Goal: Communication & Community: Share content

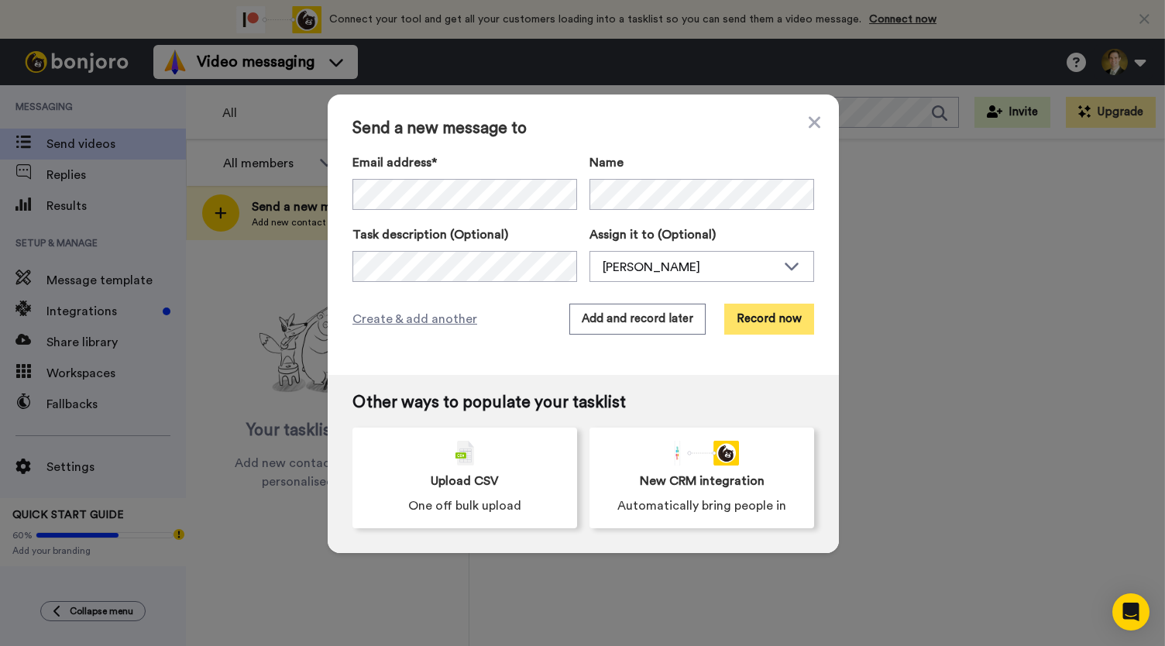
click at [782, 322] on button "Record now" at bounding box center [769, 319] width 90 height 31
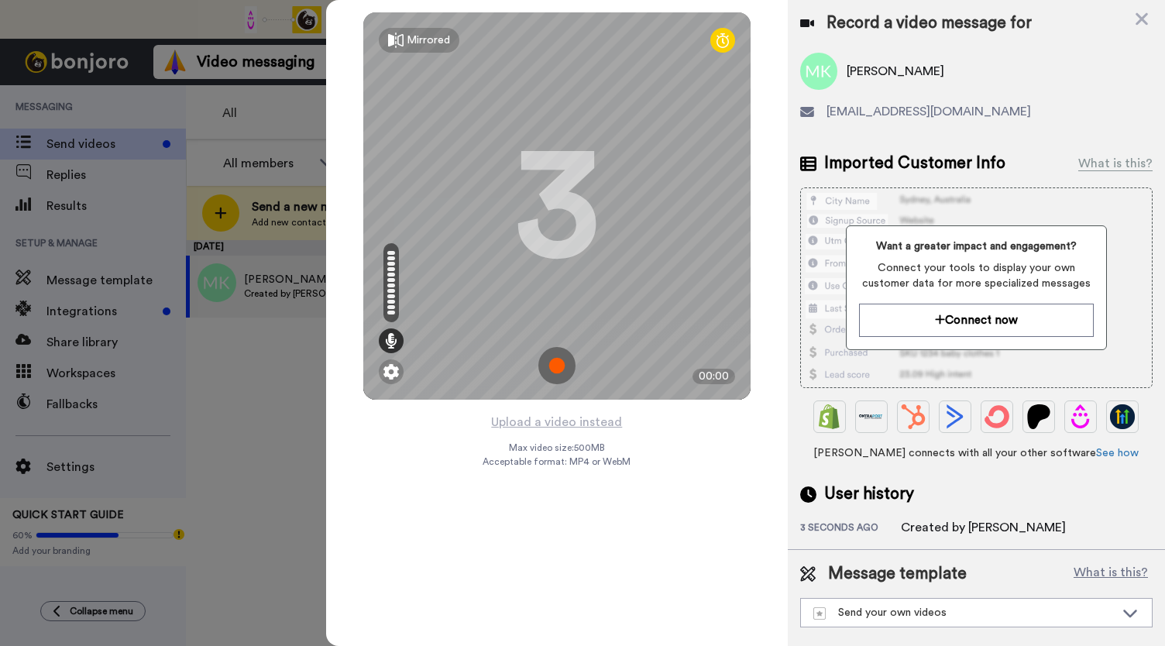
click at [556, 364] on img at bounding box center [556, 365] width 37 height 37
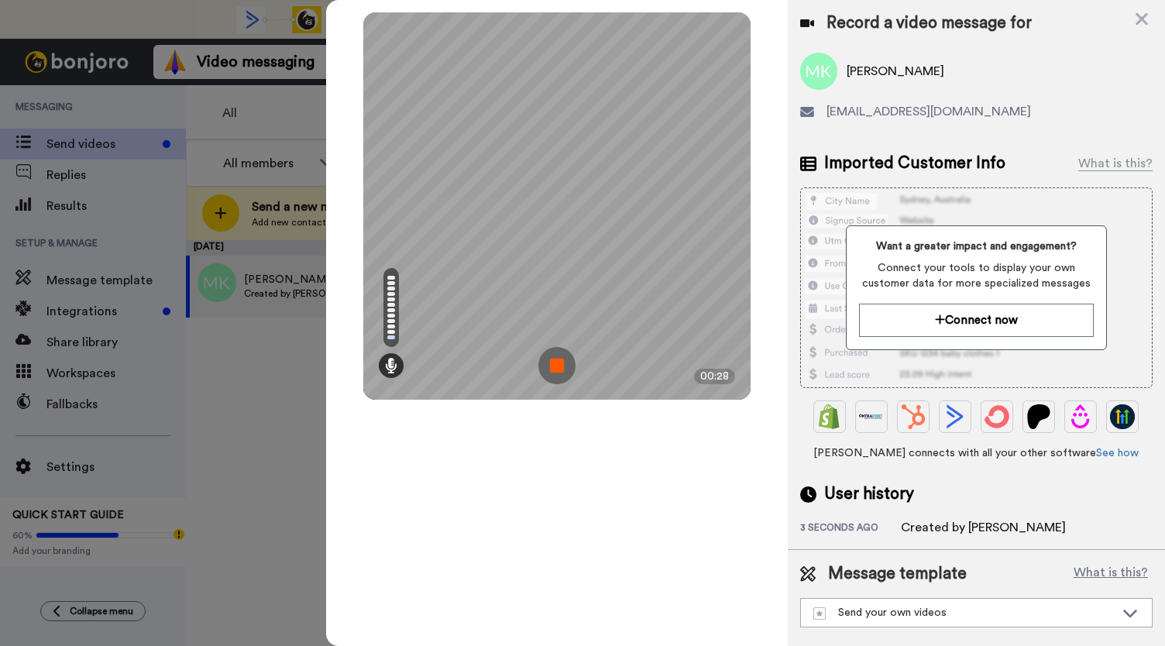
click at [557, 363] on img at bounding box center [556, 365] width 37 height 37
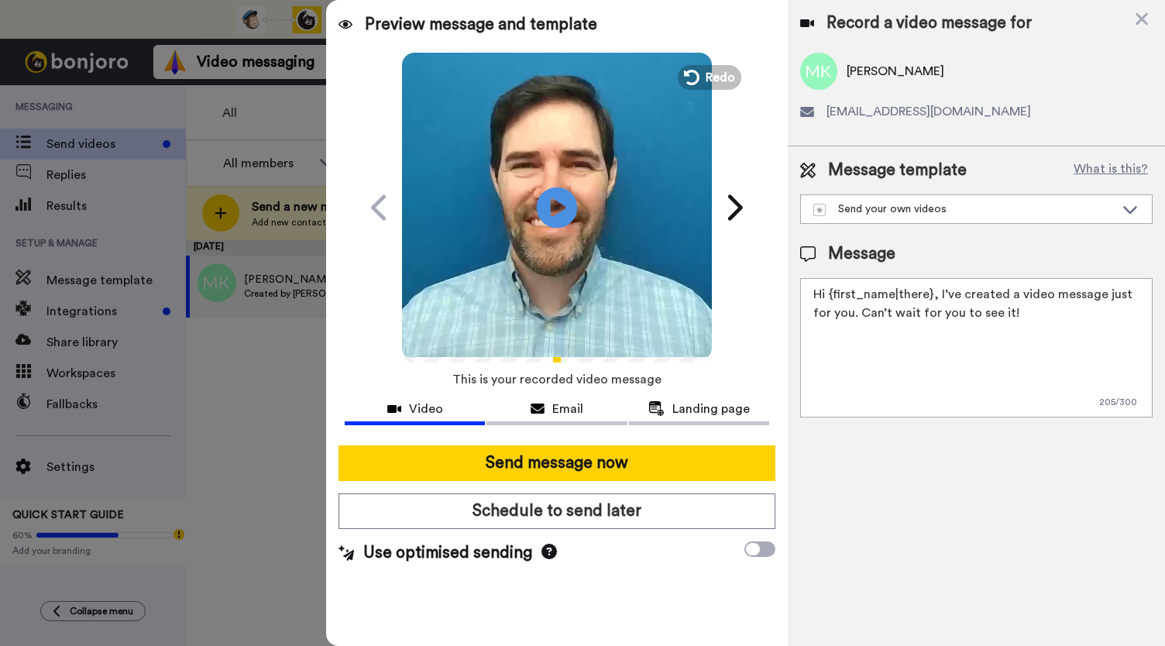
click at [556, 223] on icon at bounding box center [557, 207] width 41 height 41
click at [550, 404] on div "Email" at bounding box center [557, 409] width 140 height 19
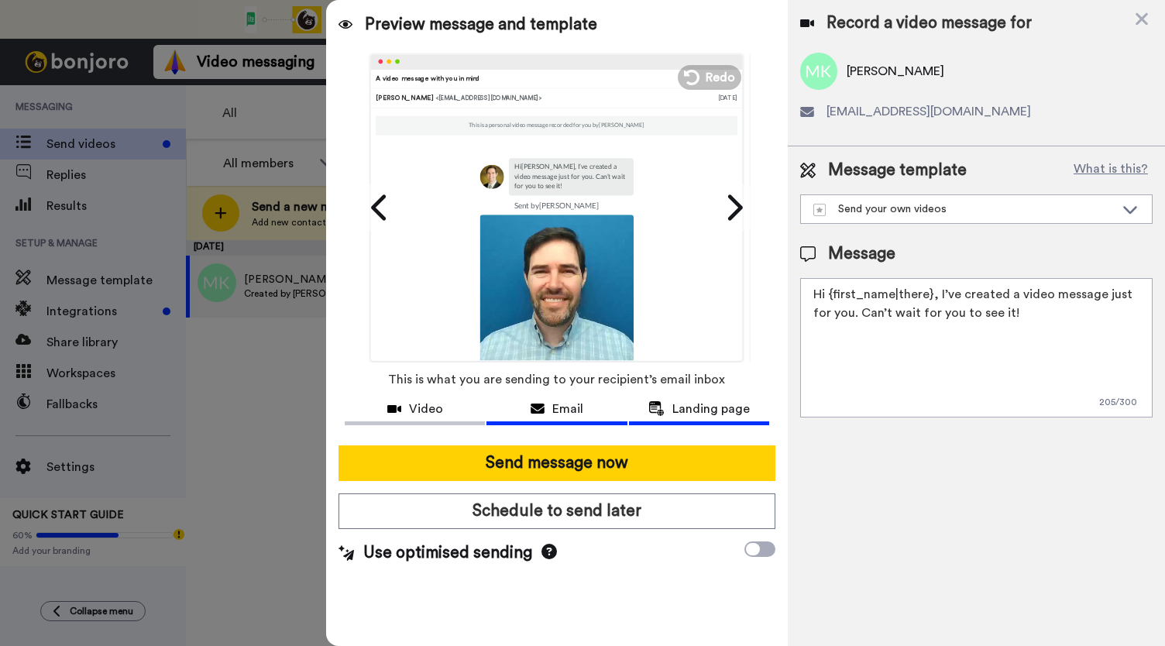
click at [696, 418] on button "Landing page" at bounding box center [699, 411] width 140 height 29
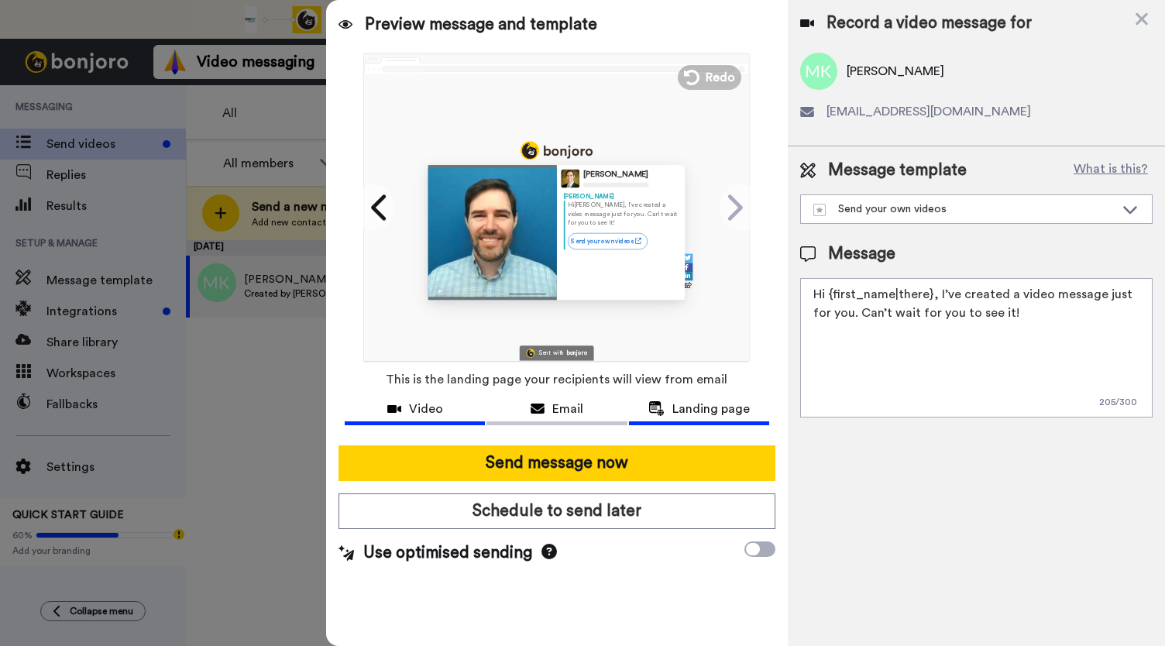
click at [423, 408] on span "Video" at bounding box center [426, 409] width 34 height 19
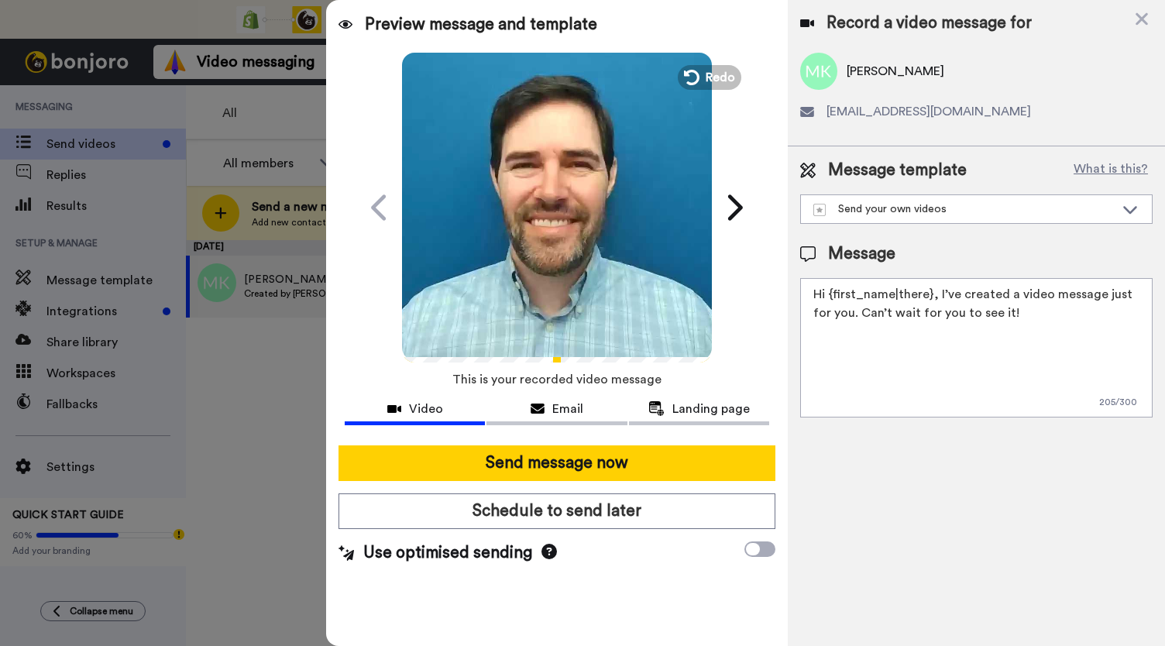
click at [539, 250] on video at bounding box center [557, 205] width 310 height 310
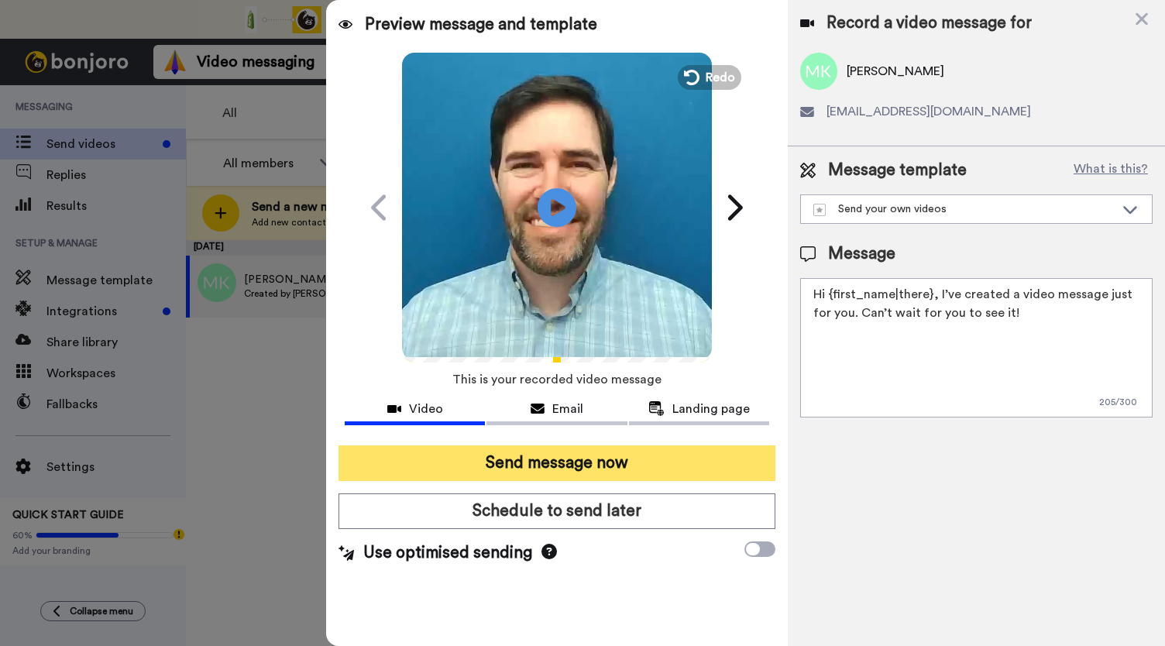
click at [517, 459] on button "Send message now" at bounding box center [557, 463] width 437 height 36
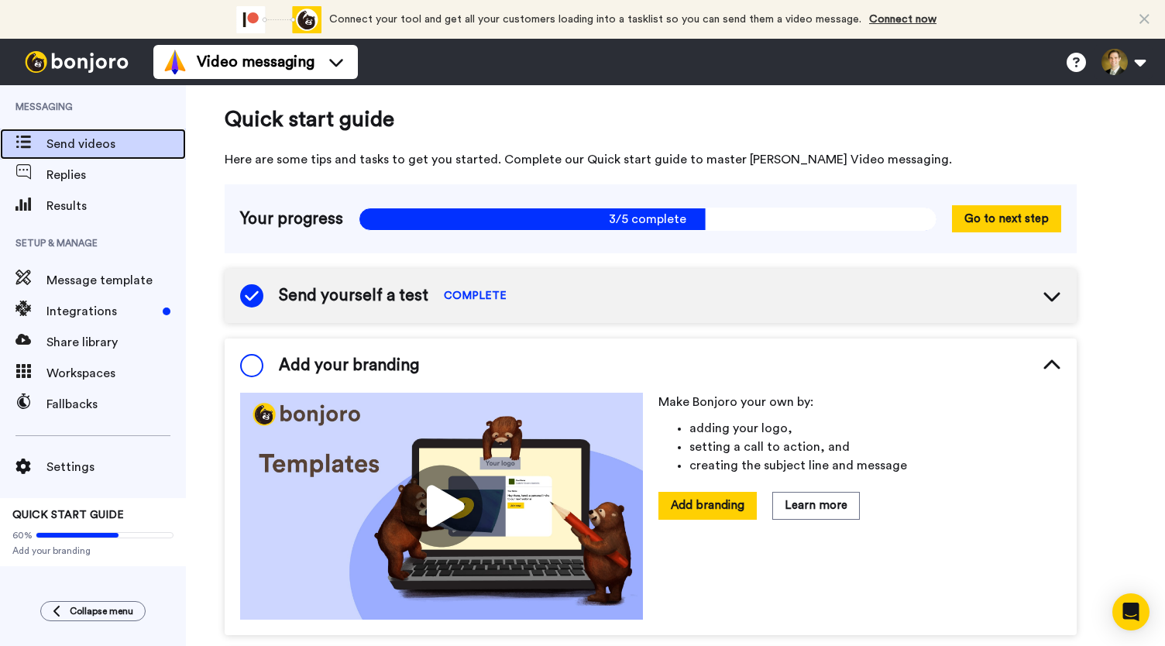
click at [87, 146] on span "Send videos" at bounding box center [115, 144] width 139 height 19
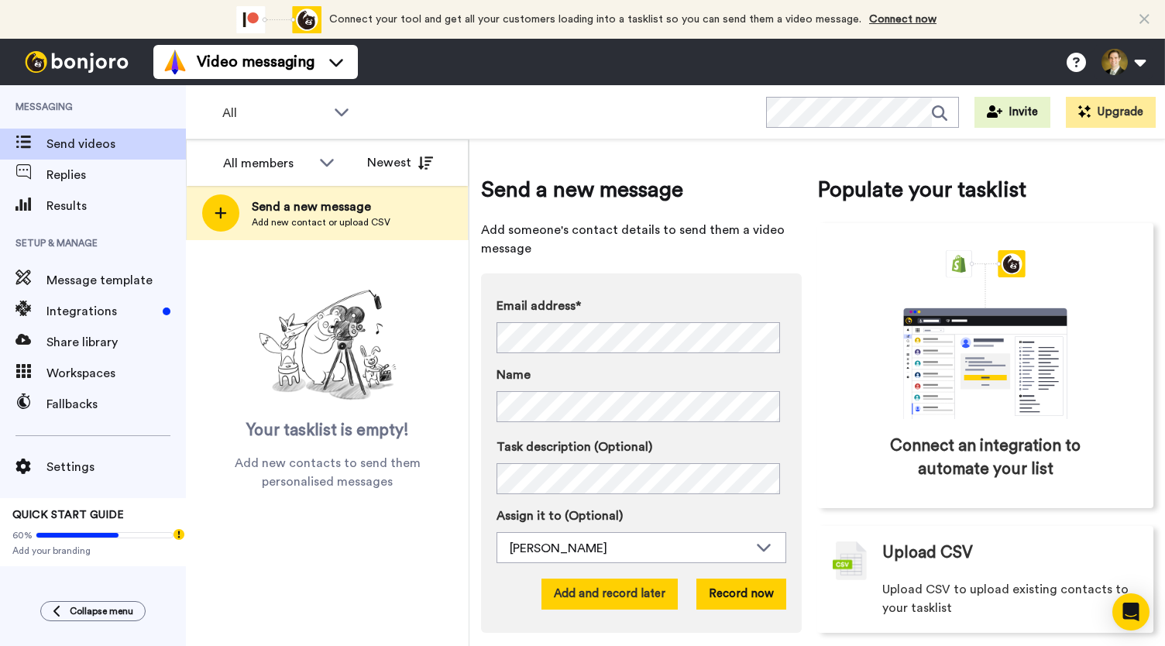
click at [652, 601] on button "Add and record later" at bounding box center [610, 594] width 136 height 31
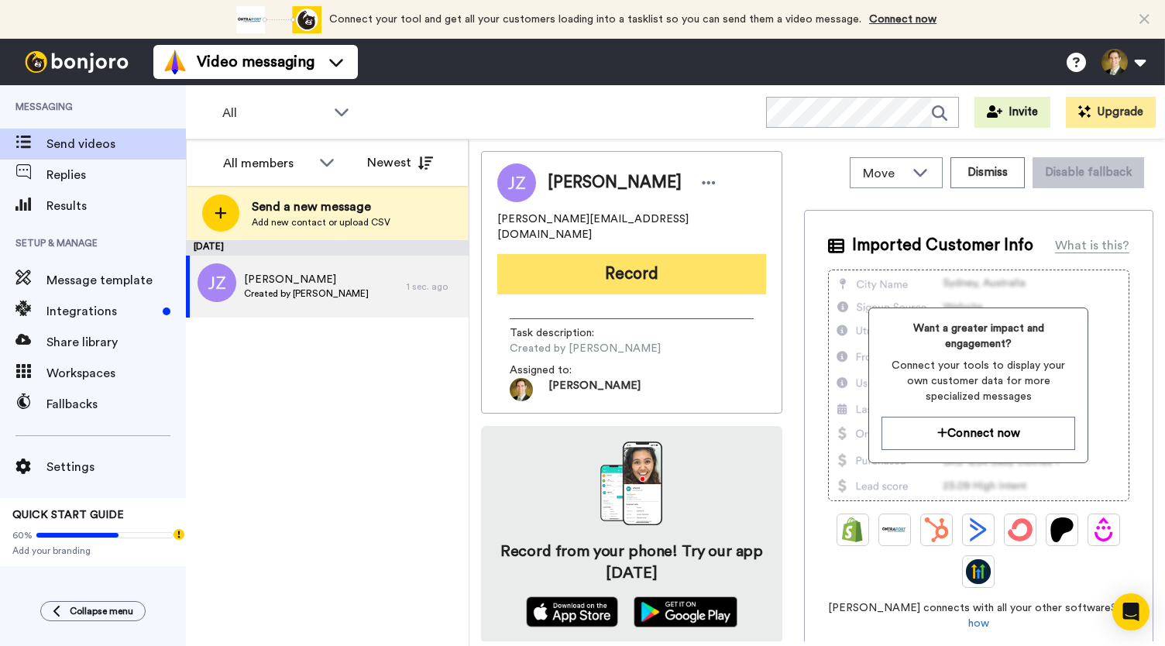
click at [612, 254] on button "Record" at bounding box center [631, 274] width 269 height 40
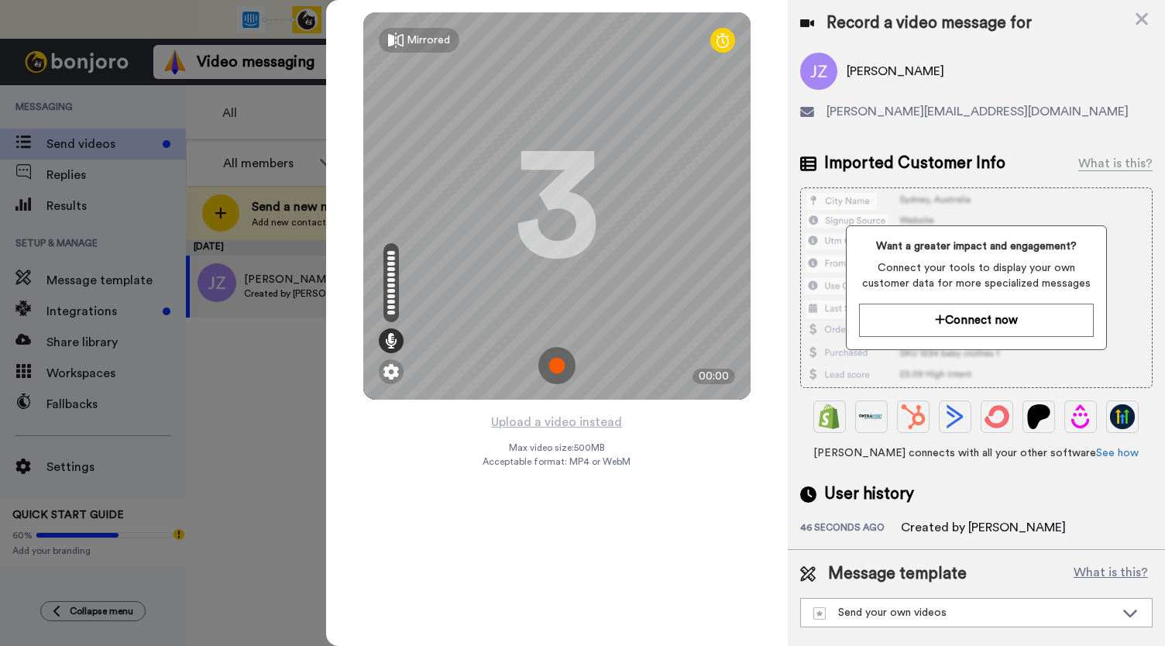
click at [562, 371] on img at bounding box center [556, 365] width 37 height 37
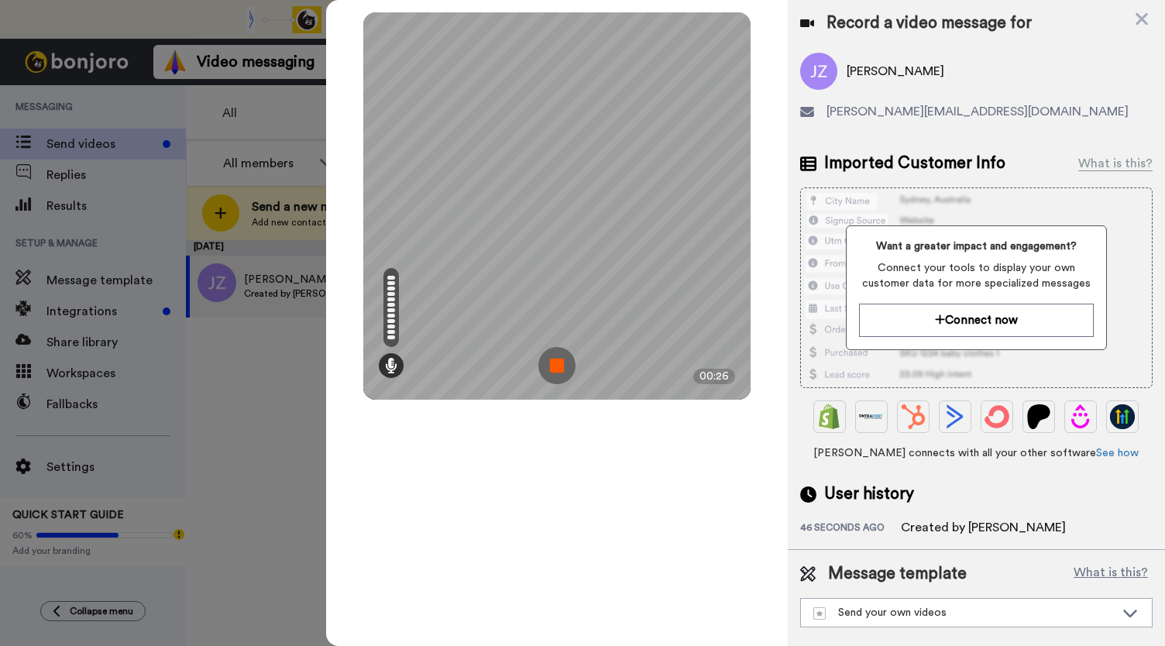
click at [562, 371] on img at bounding box center [556, 365] width 37 height 37
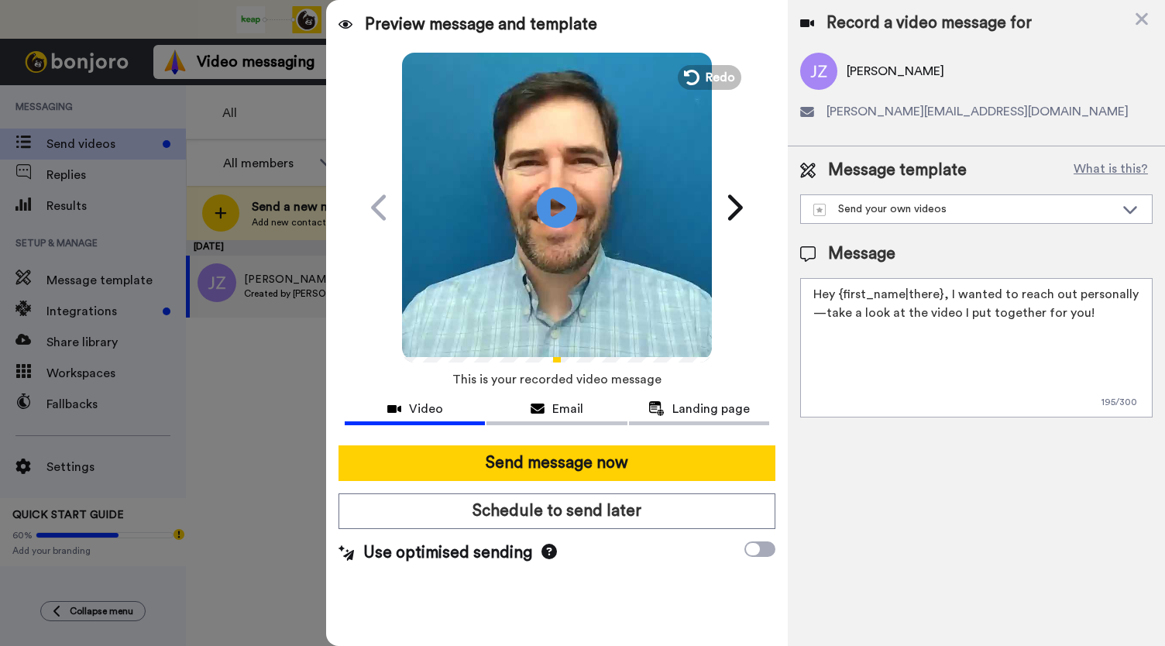
click at [564, 202] on icon at bounding box center [557, 207] width 41 height 41
click at [545, 404] on div "Email" at bounding box center [557, 409] width 140 height 19
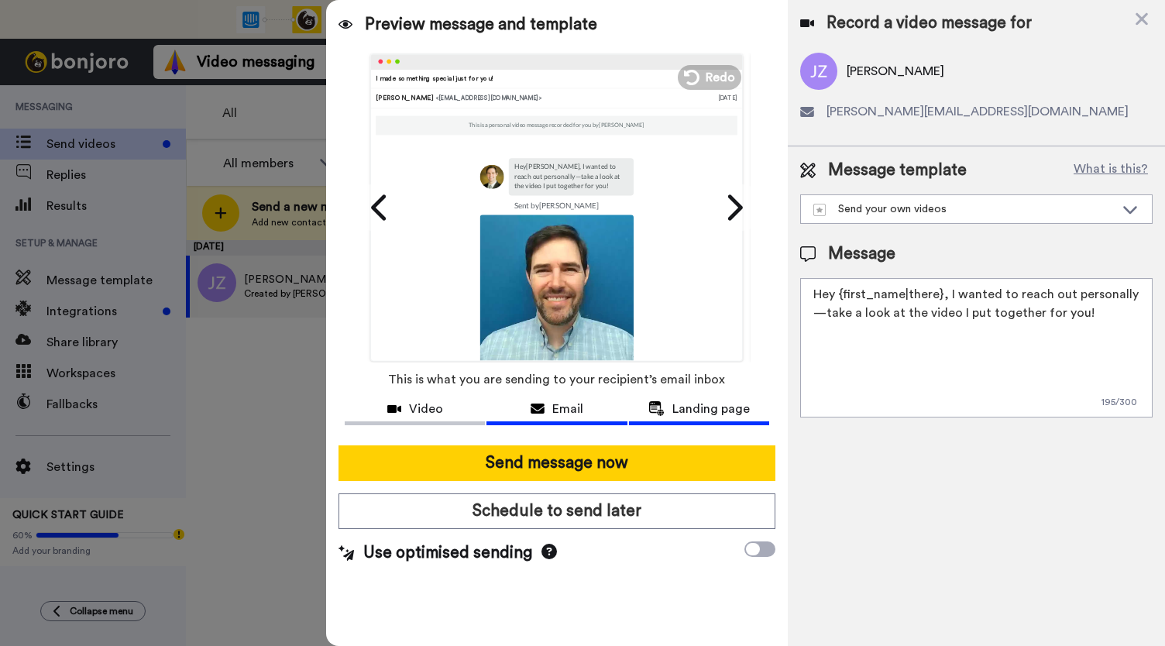
click at [692, 404] on span "Landing page" at bounding box center [710, 409] width 77 height 19
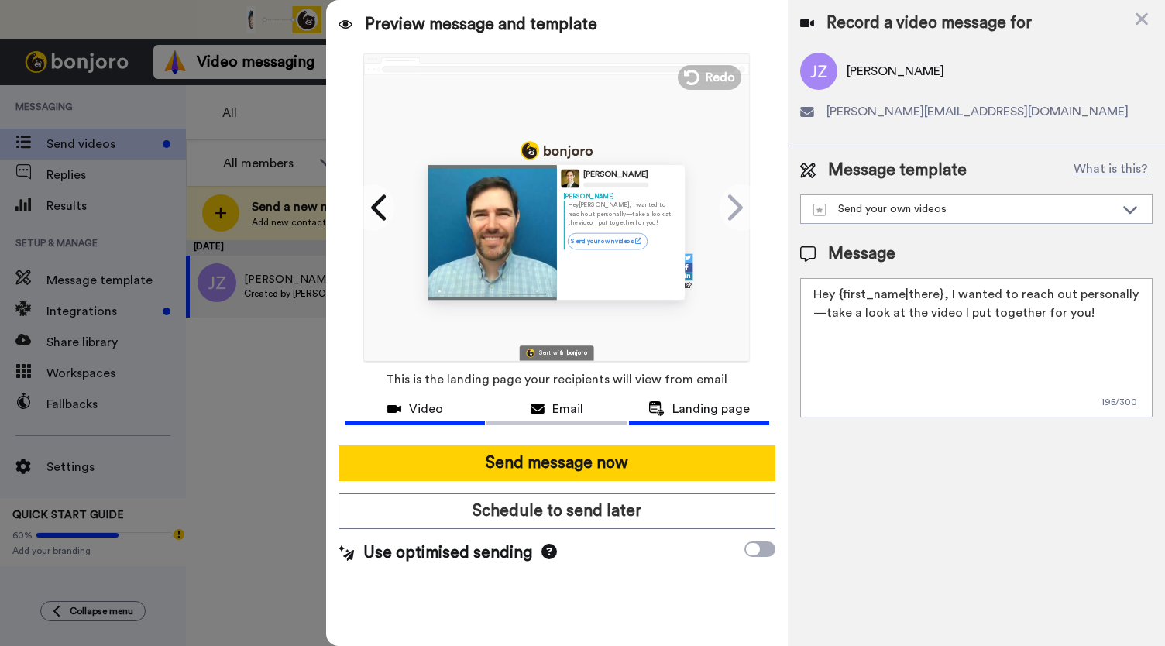
click at [412, 410] on span "Video" at bounding box center [426, 409] width 34 height 19
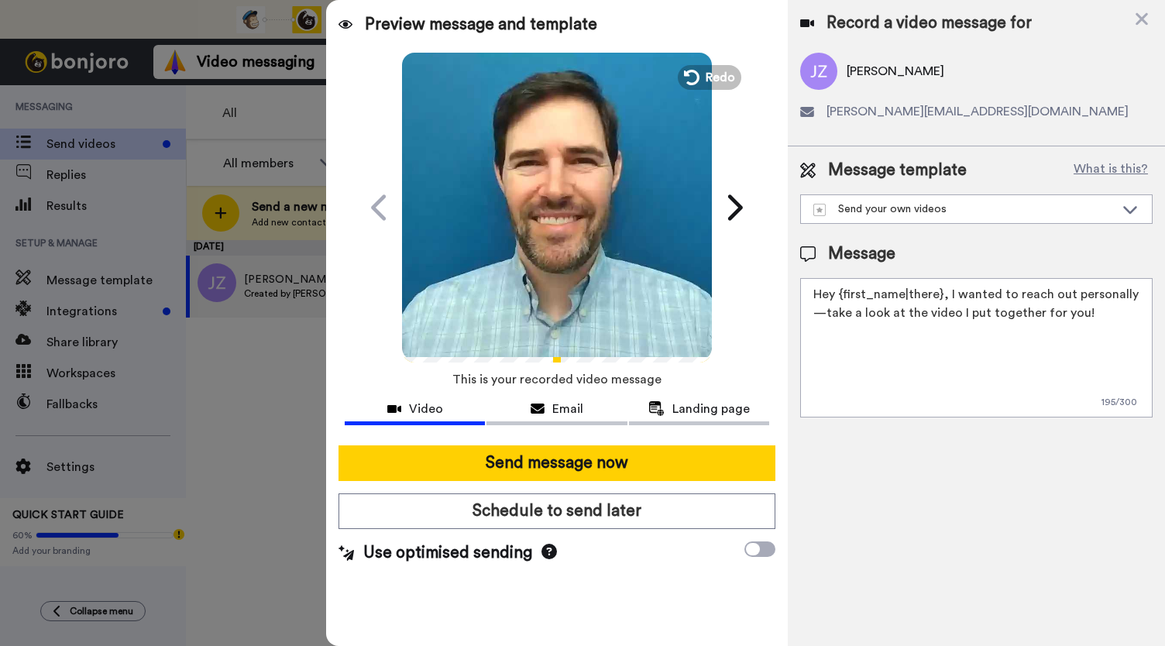
click at [586, 255] on video at bounding box center [557, 205] width 310 height 310
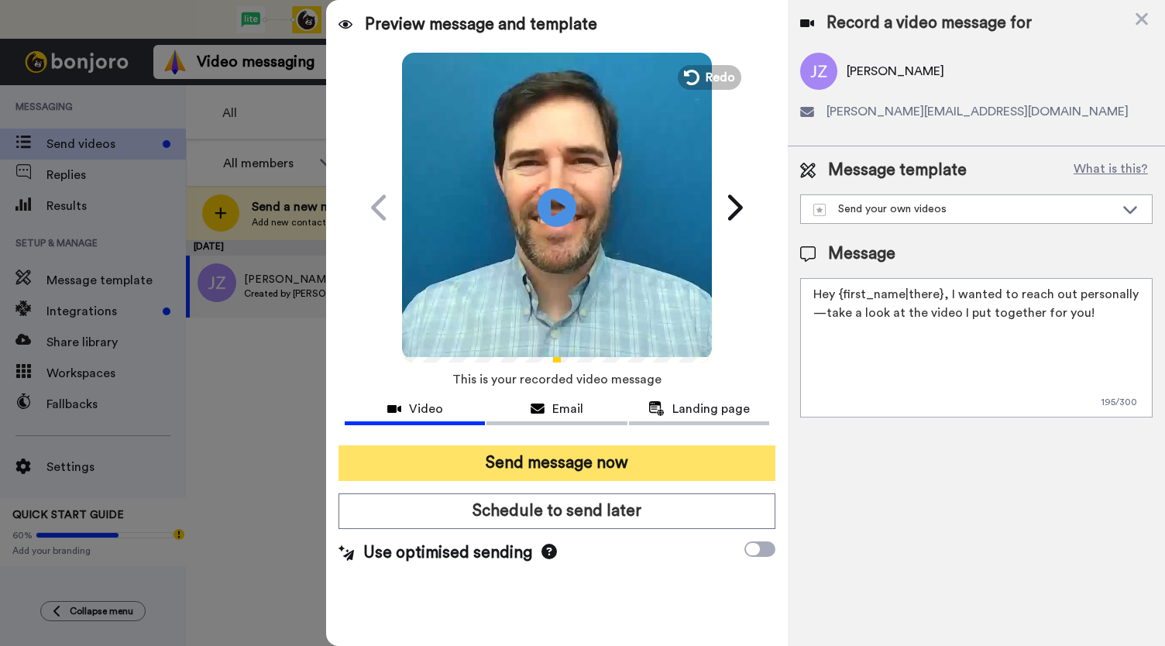
click at [528, 463] on button "Send message now" at bounding box center [557, 463] width 437 height 36
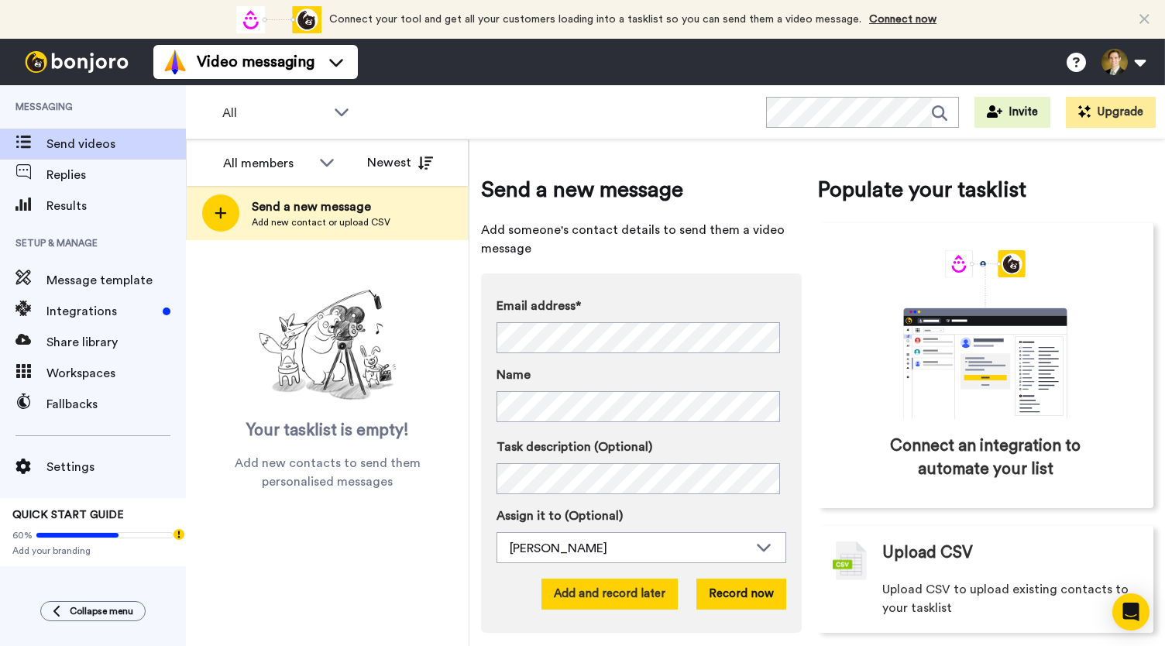
click at [617, 602] on button "Add and record later" at bounding box center [610, 594] width 136 height 31
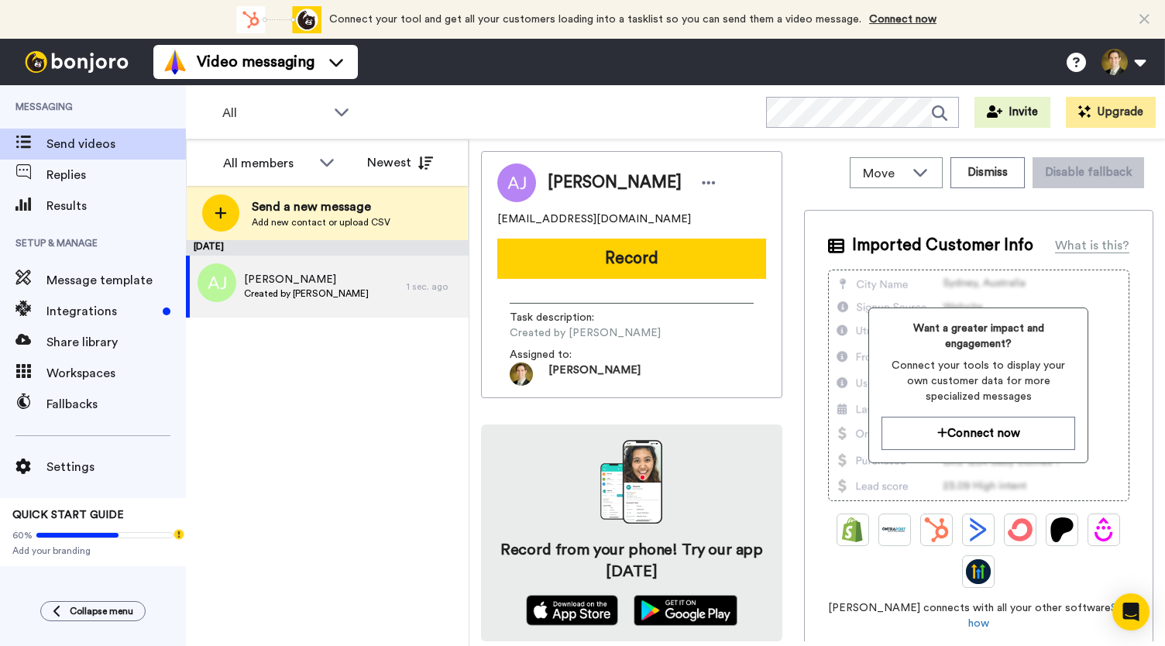
click at [637, 263] on button "Record" at bounding box center [631, 259] width 269 height 40
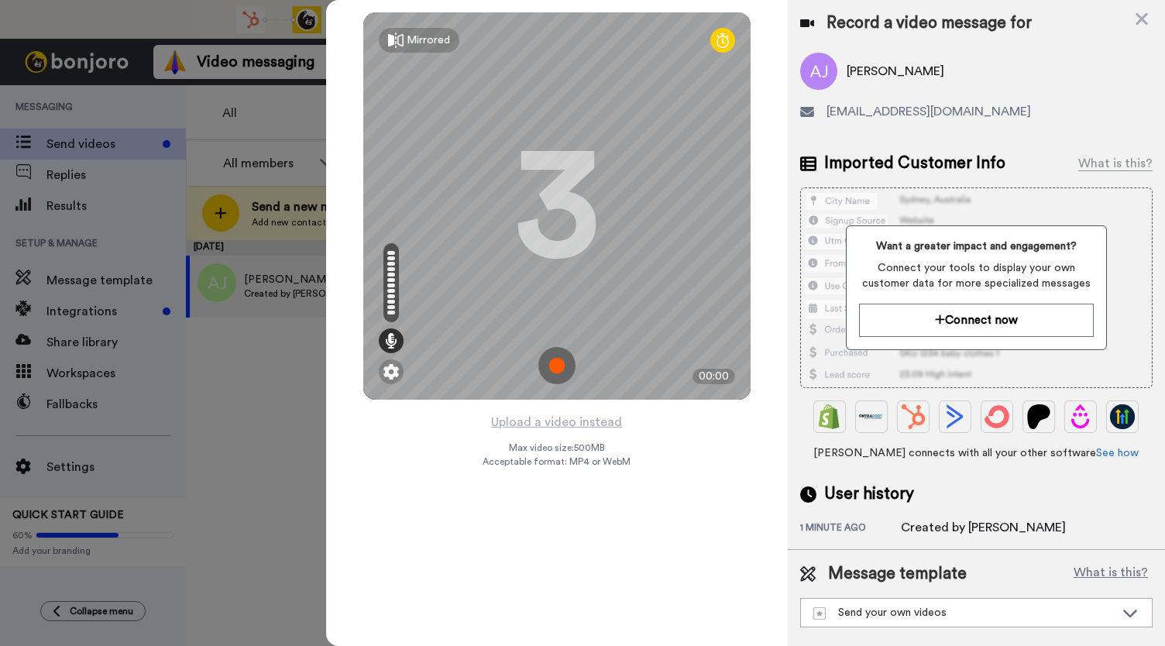
click at [567, 370] on img at bounding box center [556, 365] width 37 height 37
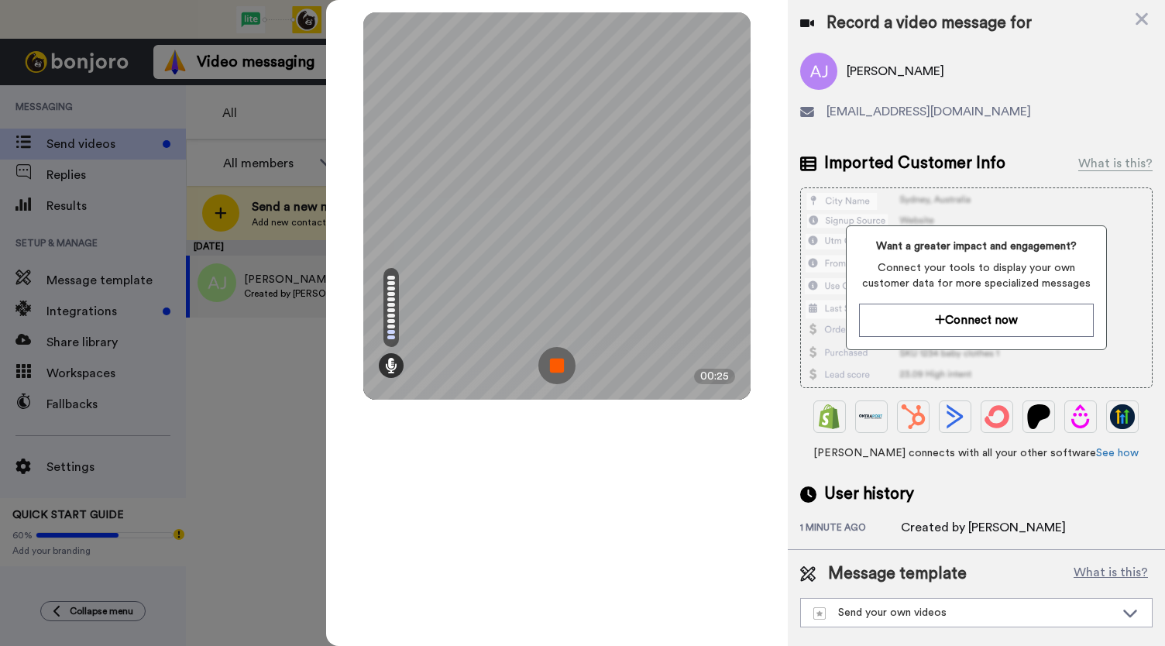
click at [567, 370] on img at bounding box center [556, 365] width 37 height 37
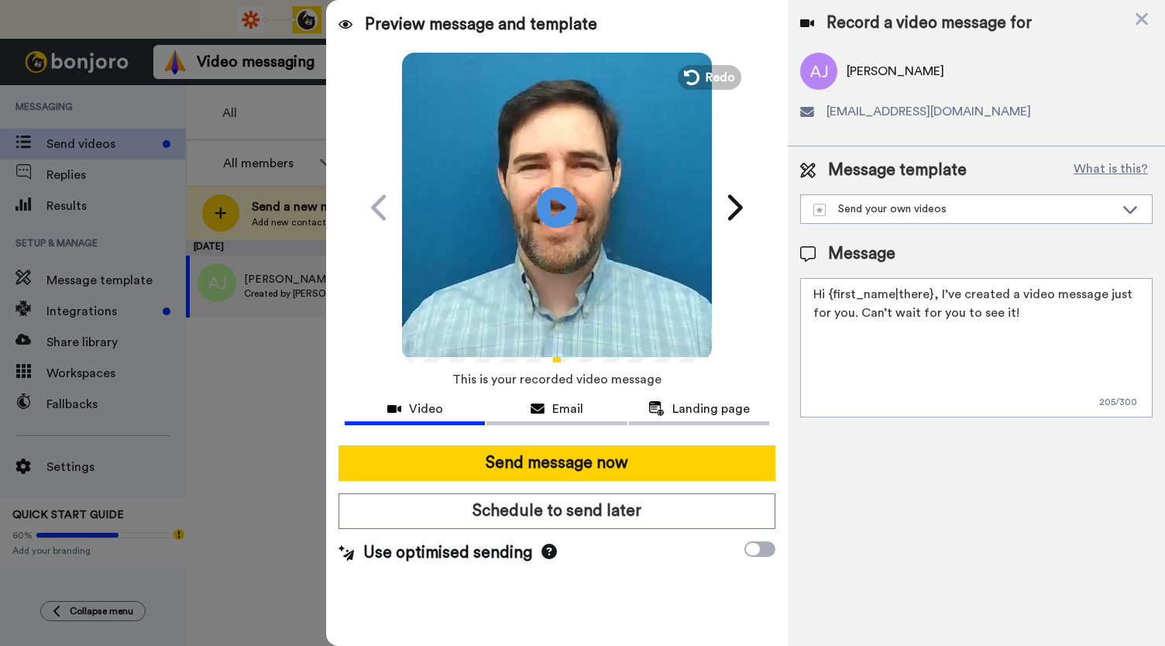
click at [560, 214] on icon at bounding box center [557, 207] width 41 height 41
click at [542, 407] on icon at bounding box center [538, 409] width 14 height 12
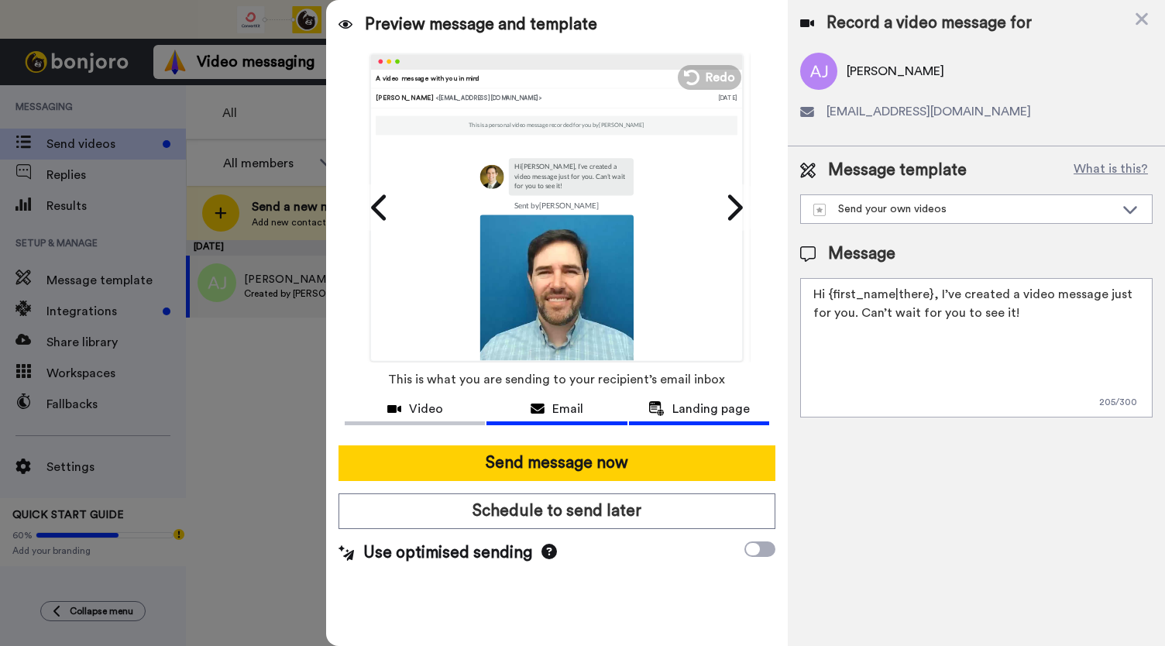
click at [701, 415] on span "Landing page" at bounding box center [710, 409] width 77 height 19
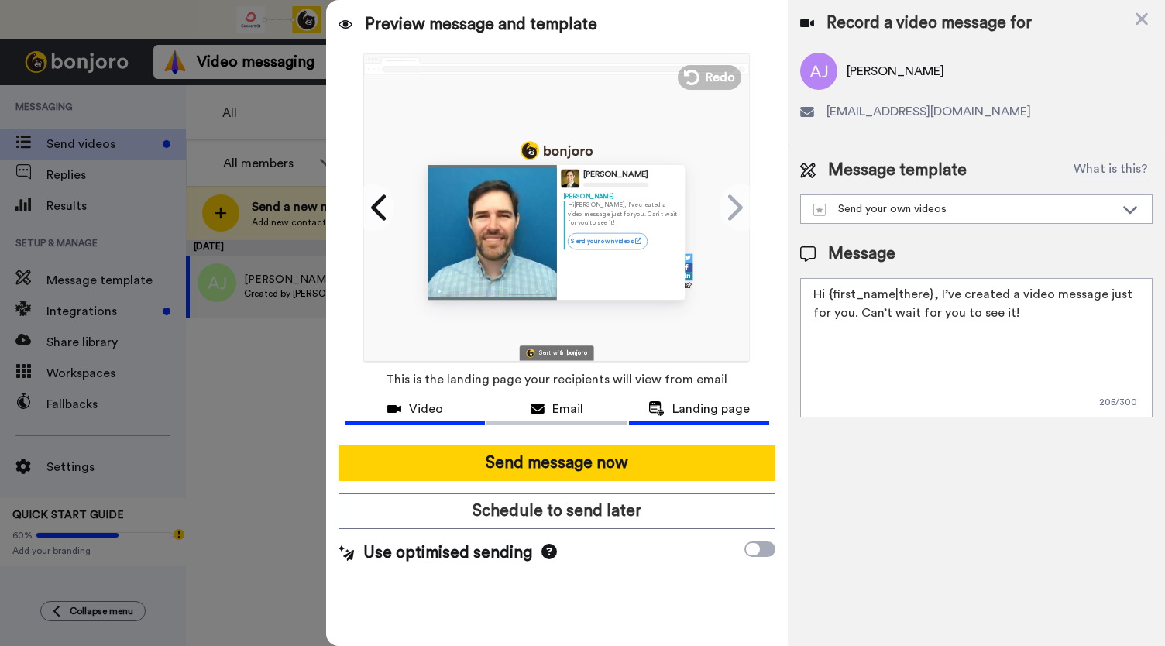
click at [432, 414] on span "Video" at bounding box center [426, 409] width 34 height 19
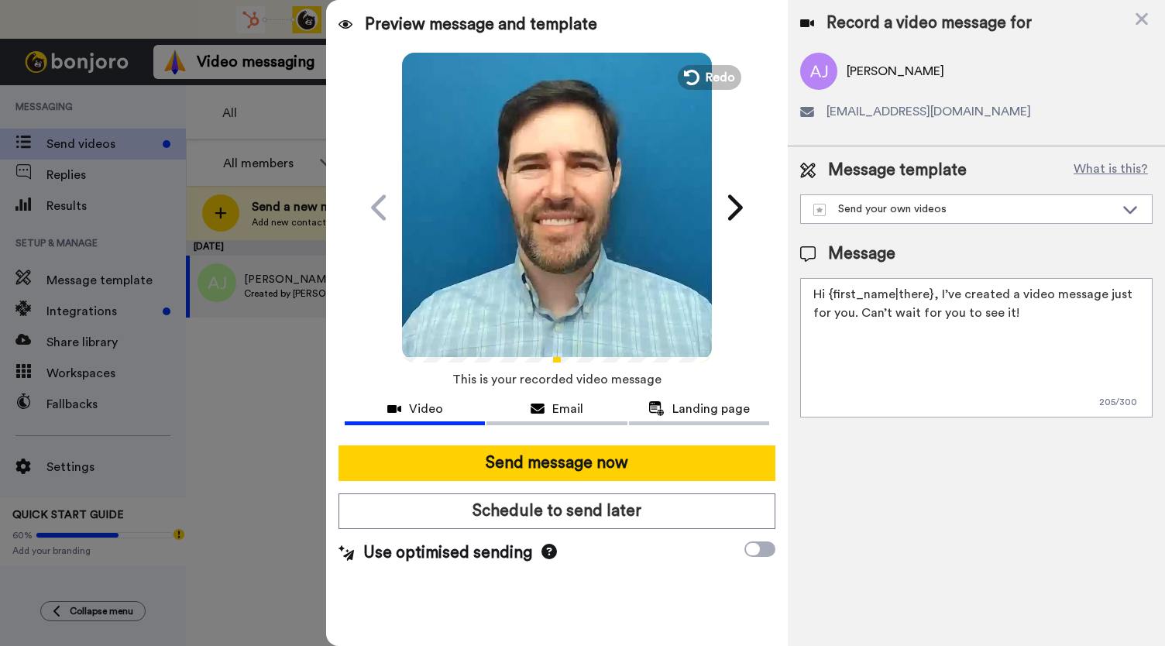
click at [572, 256] on video at bounding box center [557, 205] width 310 height 310
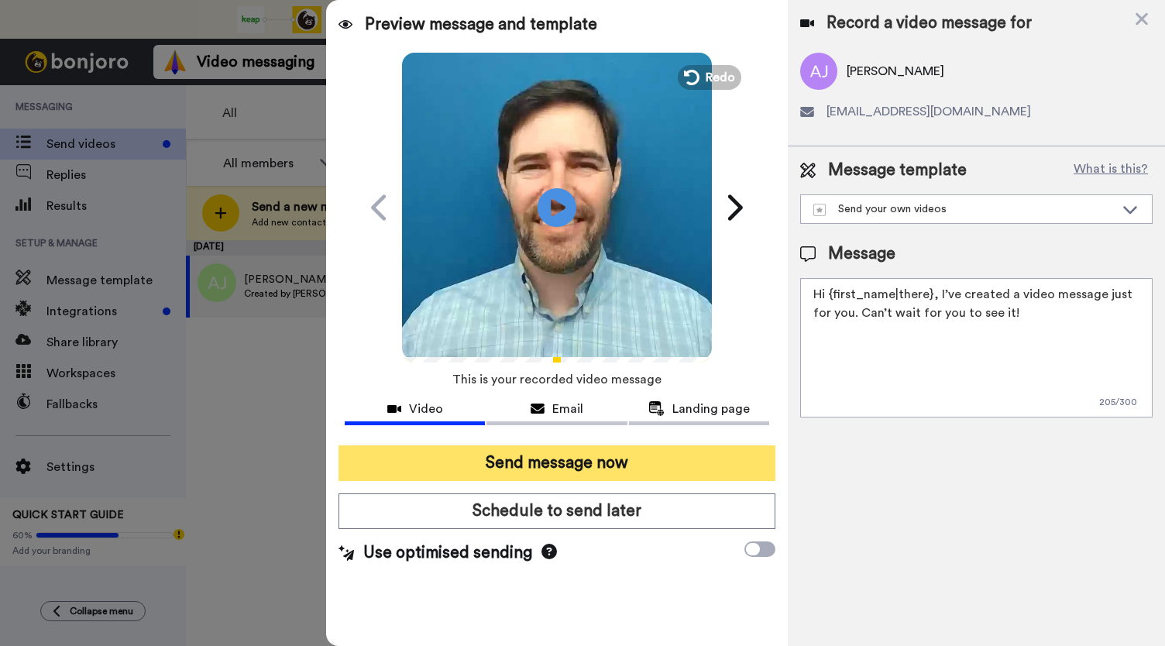
click at [524, 459] on button "Send message now" at bounding box center [557, 463] width 437 height 36
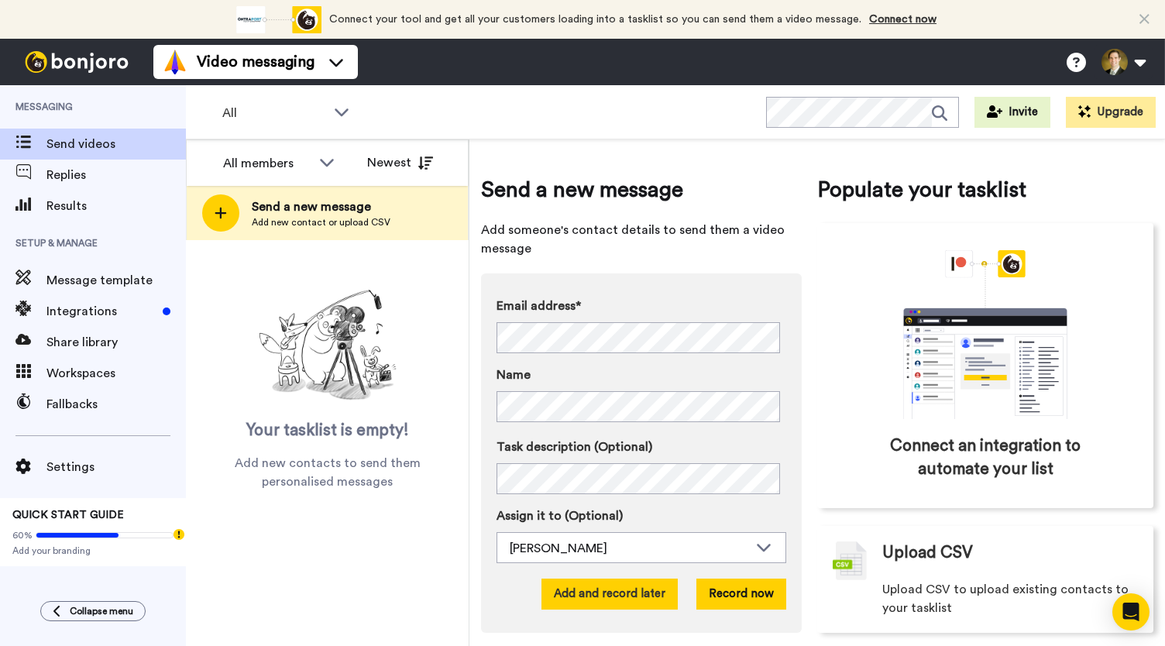
click at [621, 591] on button "Add and record later" at bounding box center [610, 594] width 136 height 31
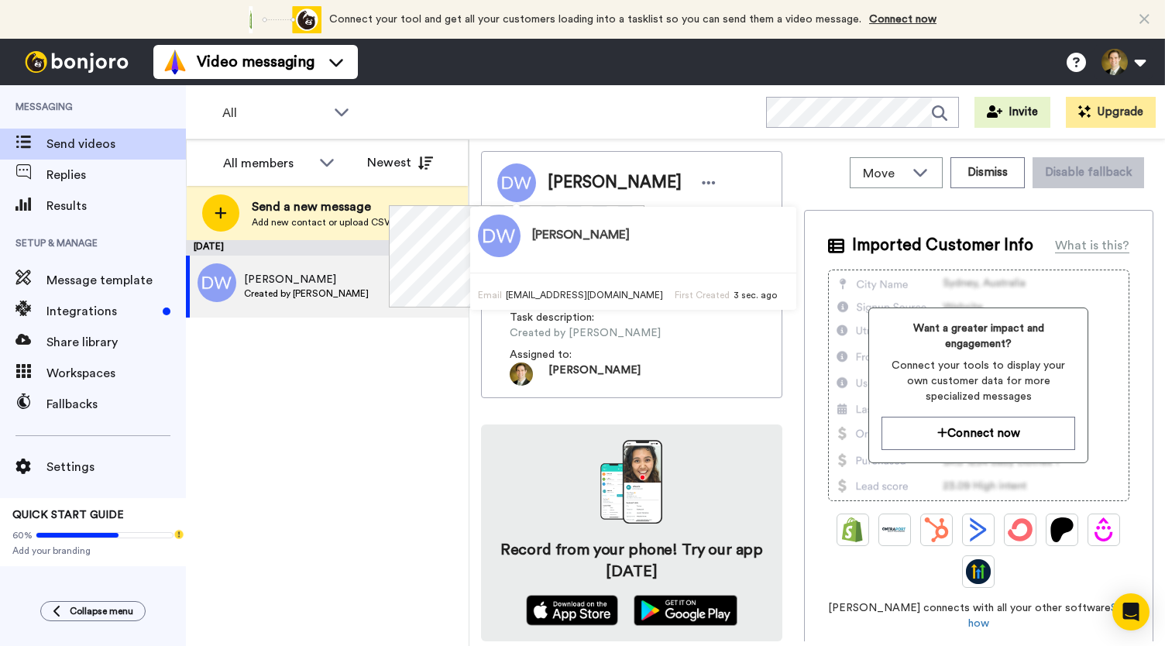
click at [314, 531] on div "August 15 Darlene Wise Created by David Lauritzen 1 sec. ago" at bounding box center [327, 443] width 283 height 406
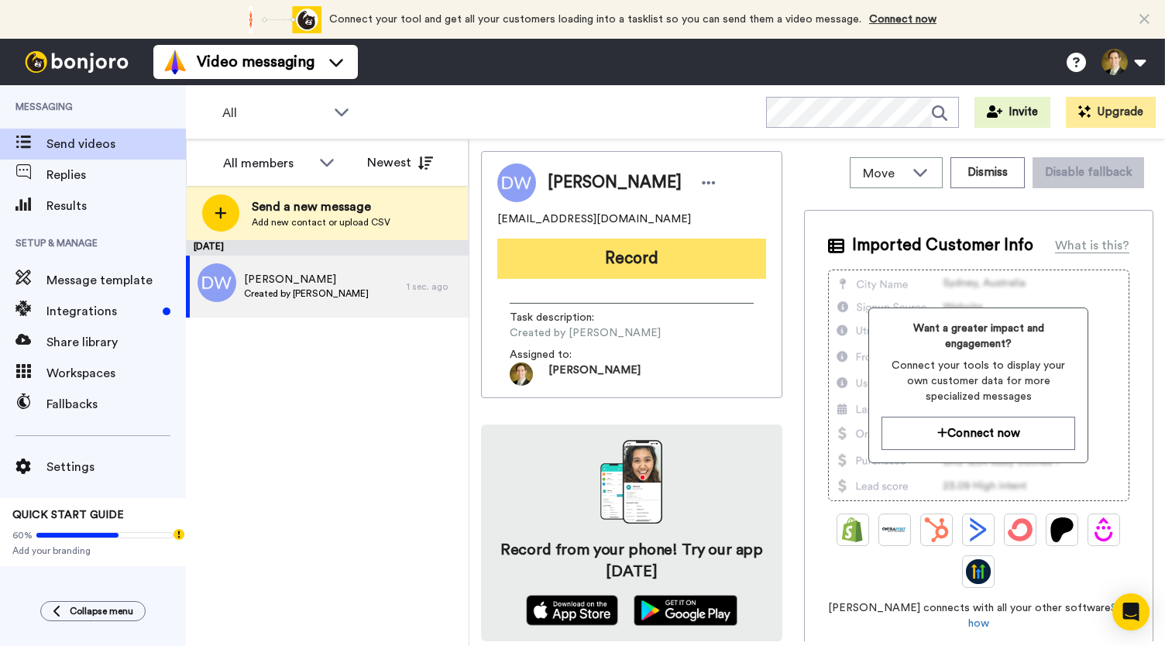
click at [626, 267] on button "Record" at bounding box center [631, 259] width 269 height 40
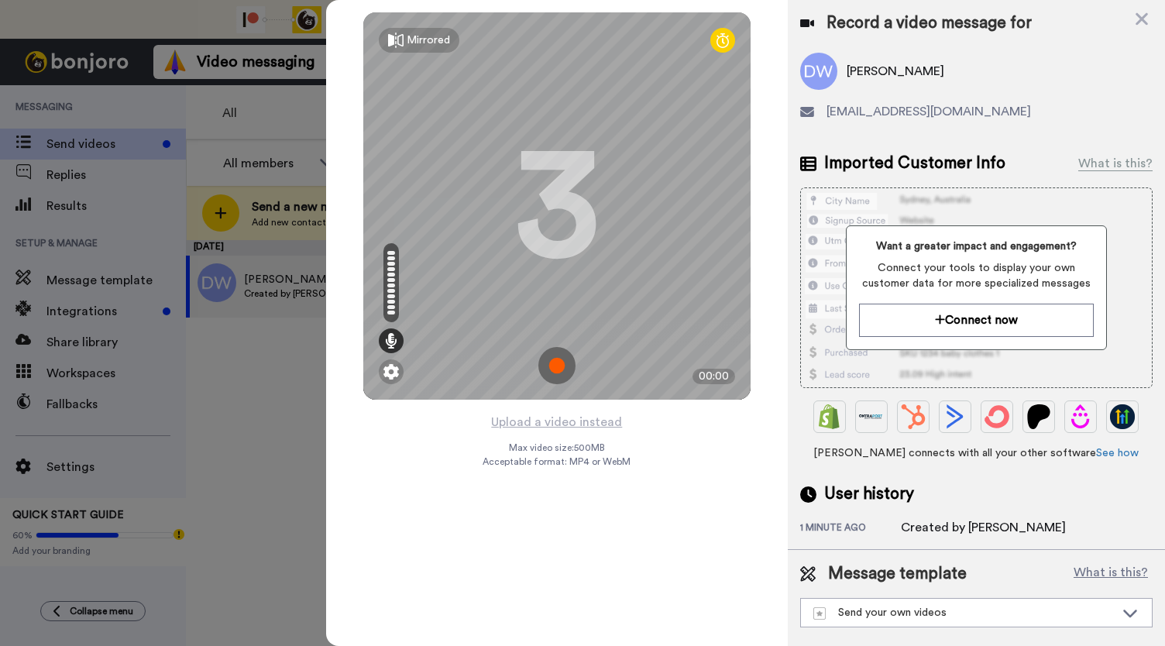
click at [555, 364] on img at bounding box center [556, 365] width 37 height 37
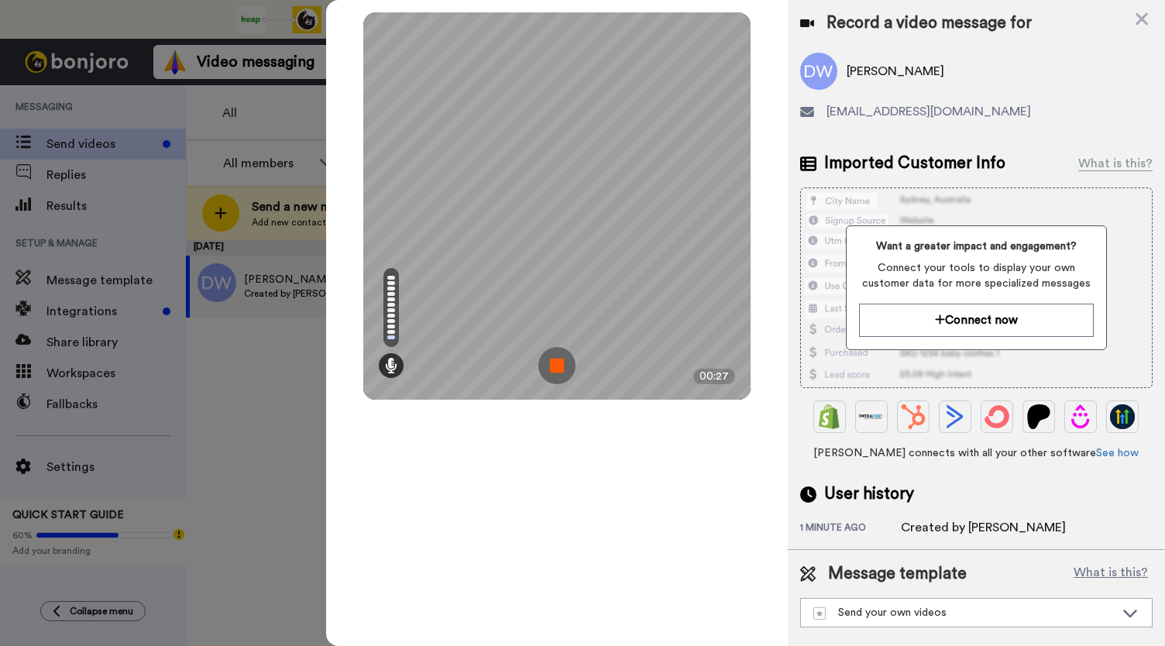
click at [555, 364] on img at bounding box center [556, 365] width 37 height 37
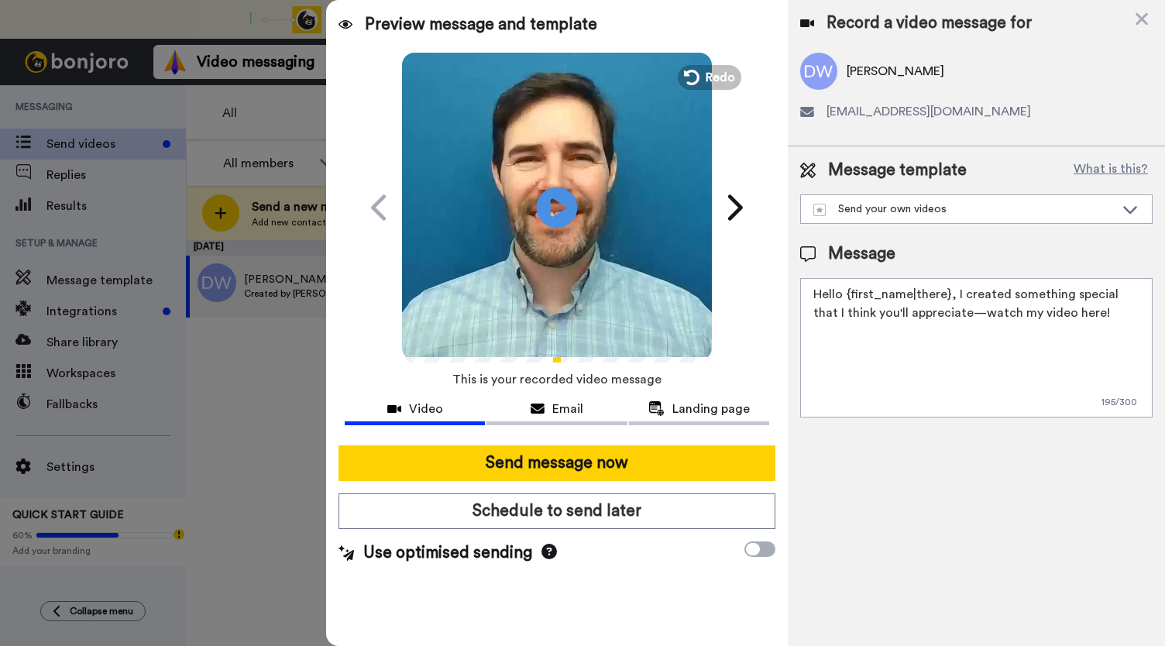
click at [562, 219] on icon at bounding box center [557, 207] width 41 height 41
click at [548, 411] on div "Email" at bounding box center [557, 409] width 140 height 19
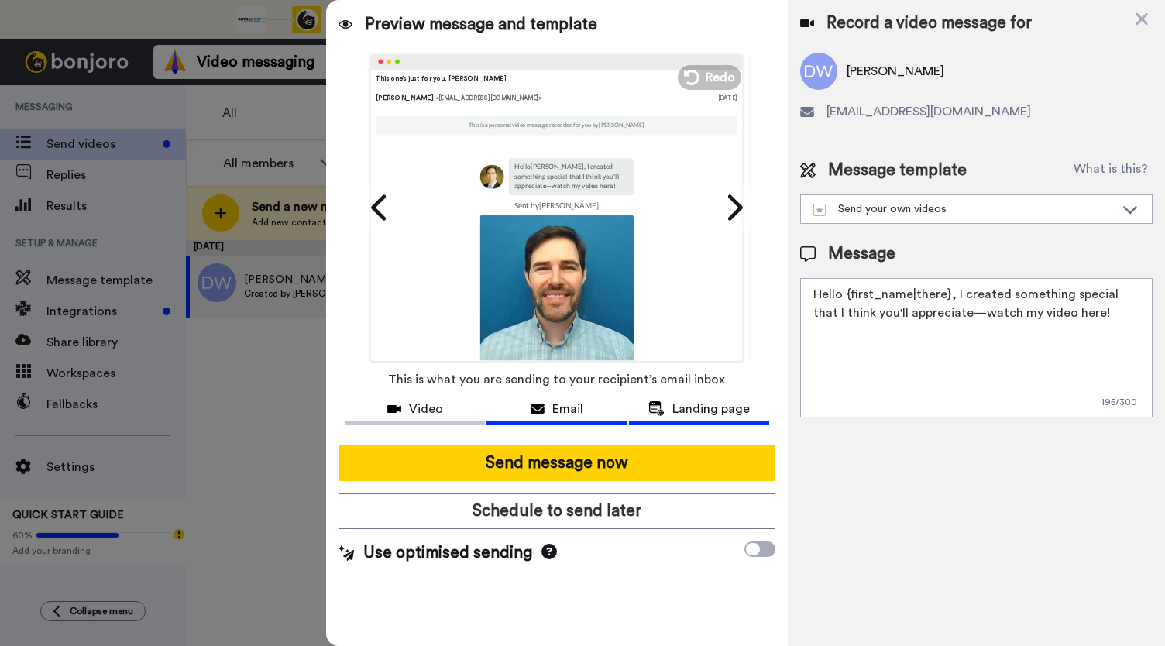
click at [691, 413] on span "Landing page" at bounding box center [710, 409] width 77 height 19
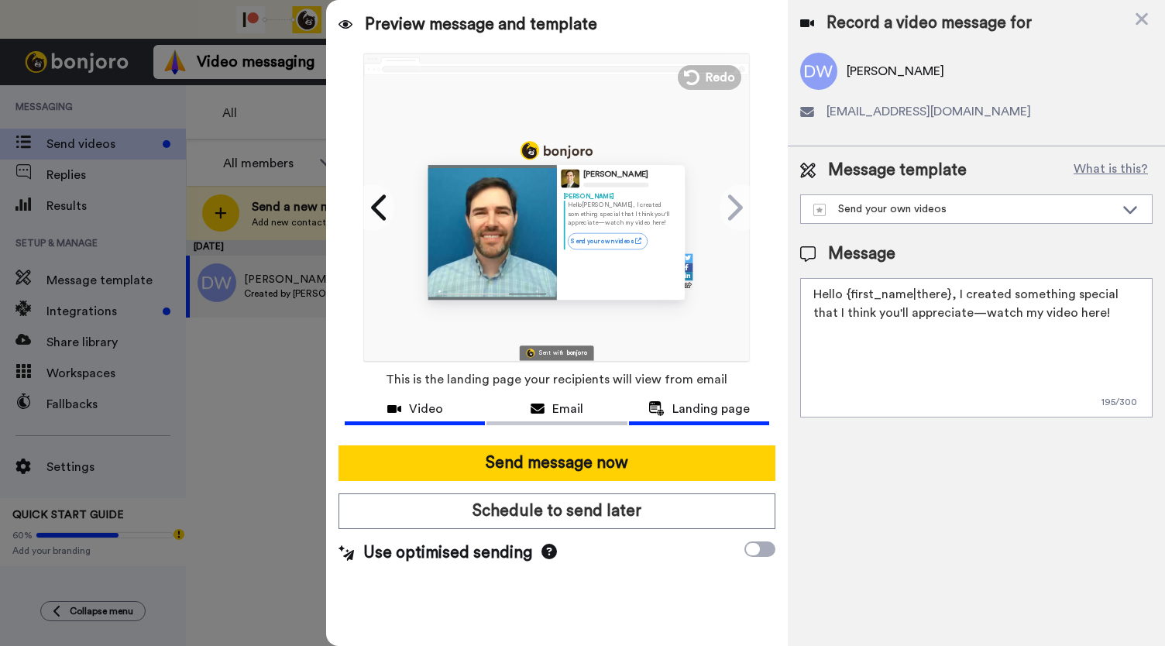
click at [390, 410] on icon at bounding box center [394, 409] width 14 height 12
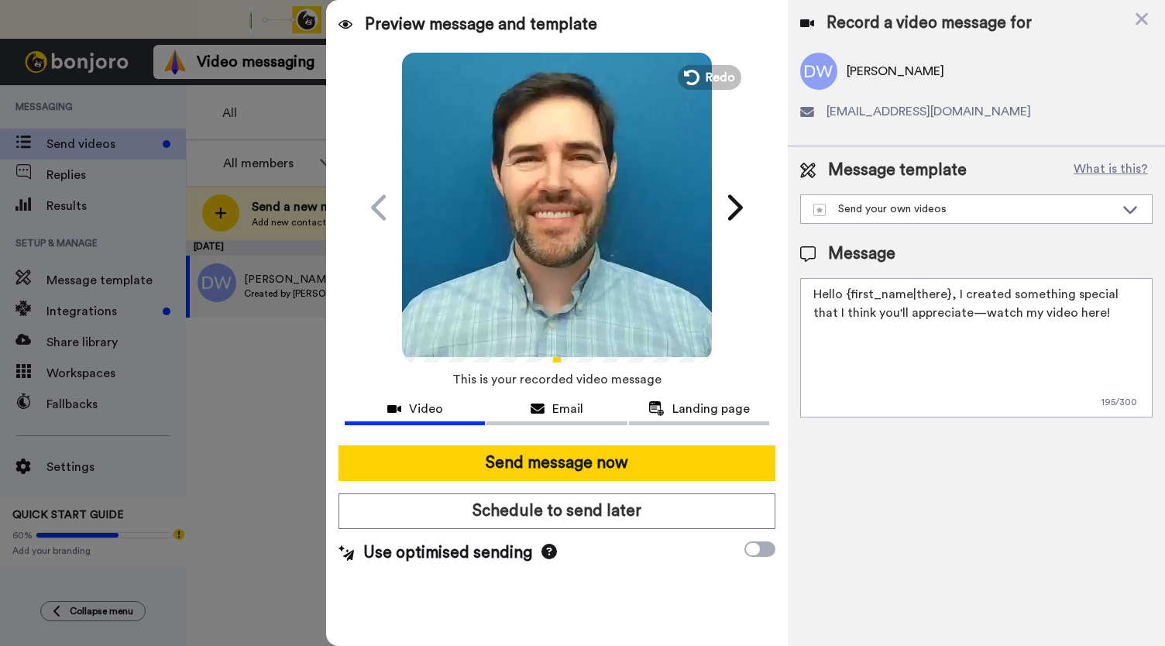
click at [536, 215] on video at bounding box center [557, 205] width 310 height 310
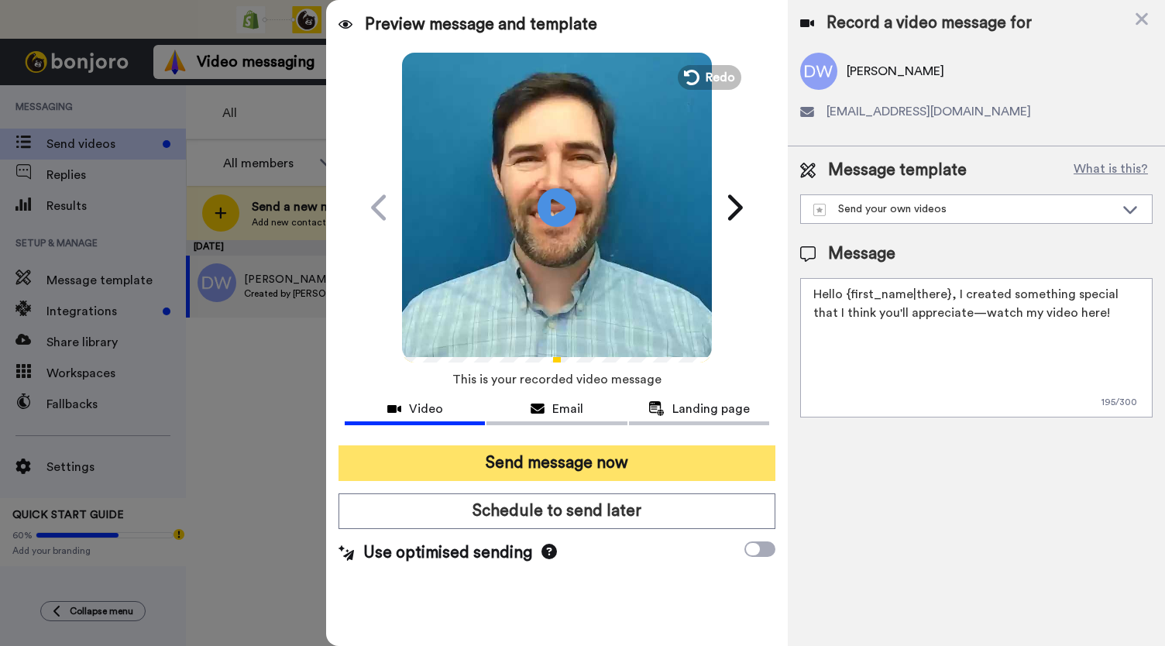
click at [510, 473] on button "Send message now" at bounding box center [557, 463] width 437 height 36
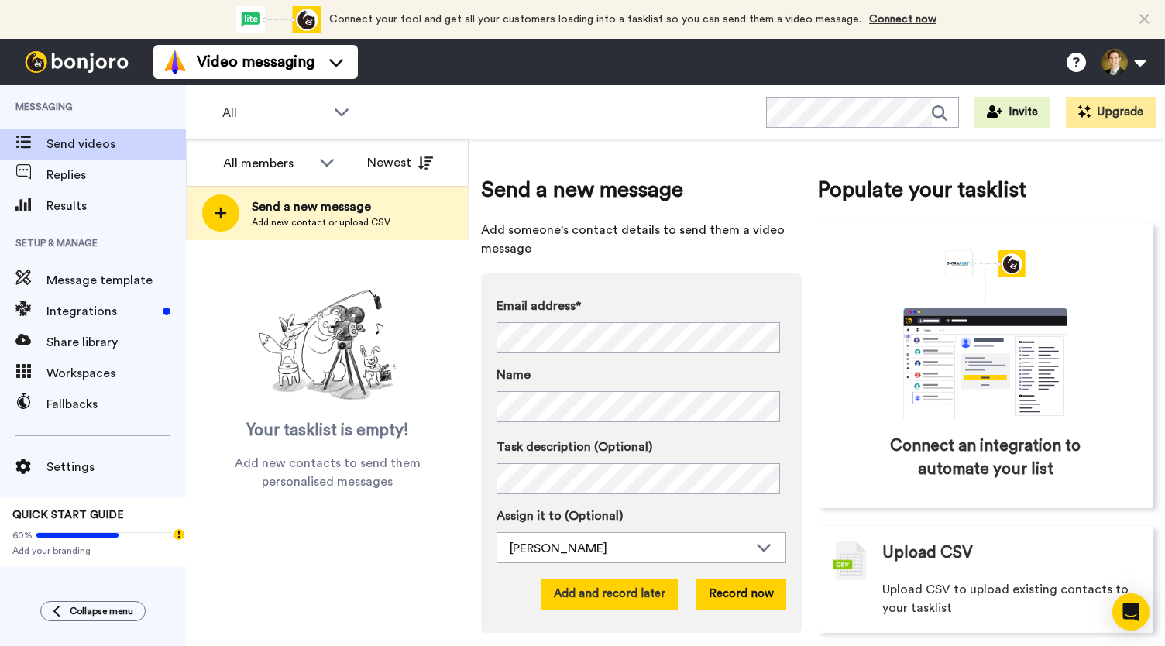
click at [577, 596] on button "Add and record later" at bounding box center [610, 594] width 136 height 31
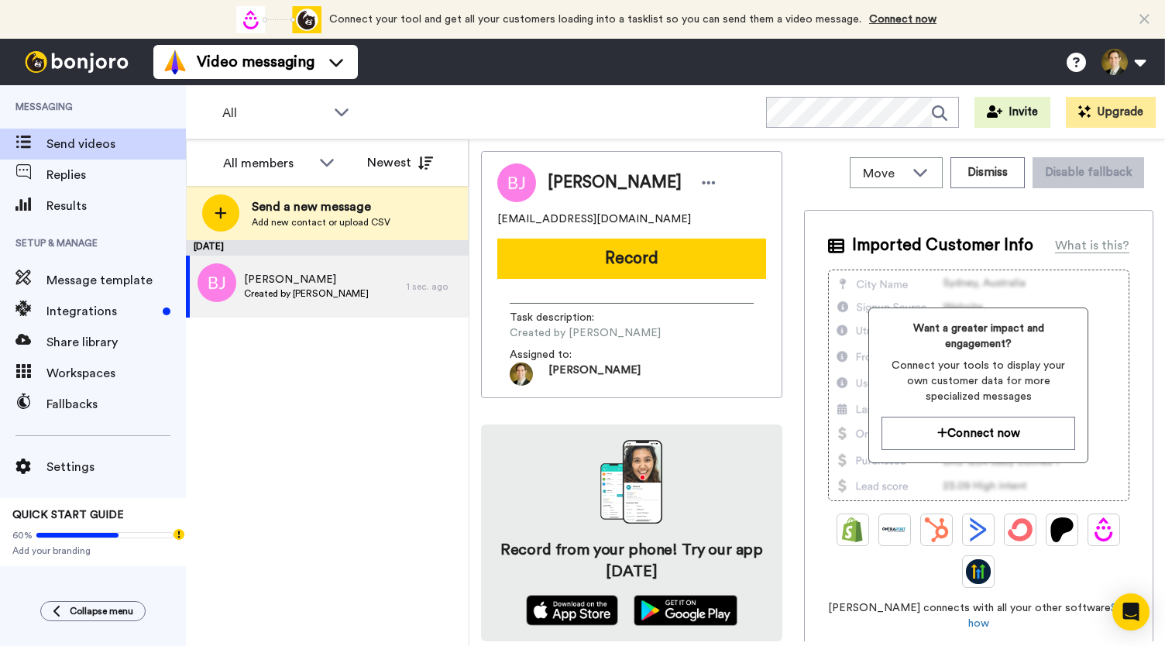
click at [600, 246] on button "Record" at bounding box center [631, 259] width 269 height 40
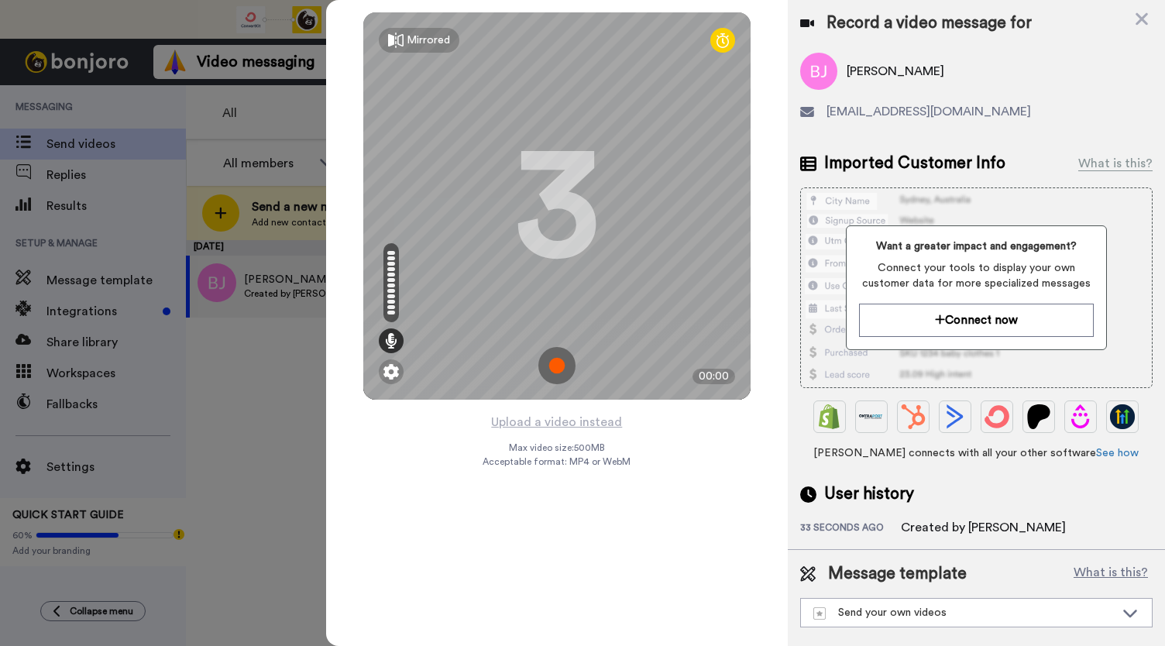
click at [575, 264] on div "3" at bounding box center [556, 206] width 85 height 116
click at [558, 371] on img at bounding box center [556, 365] width 37 height 37
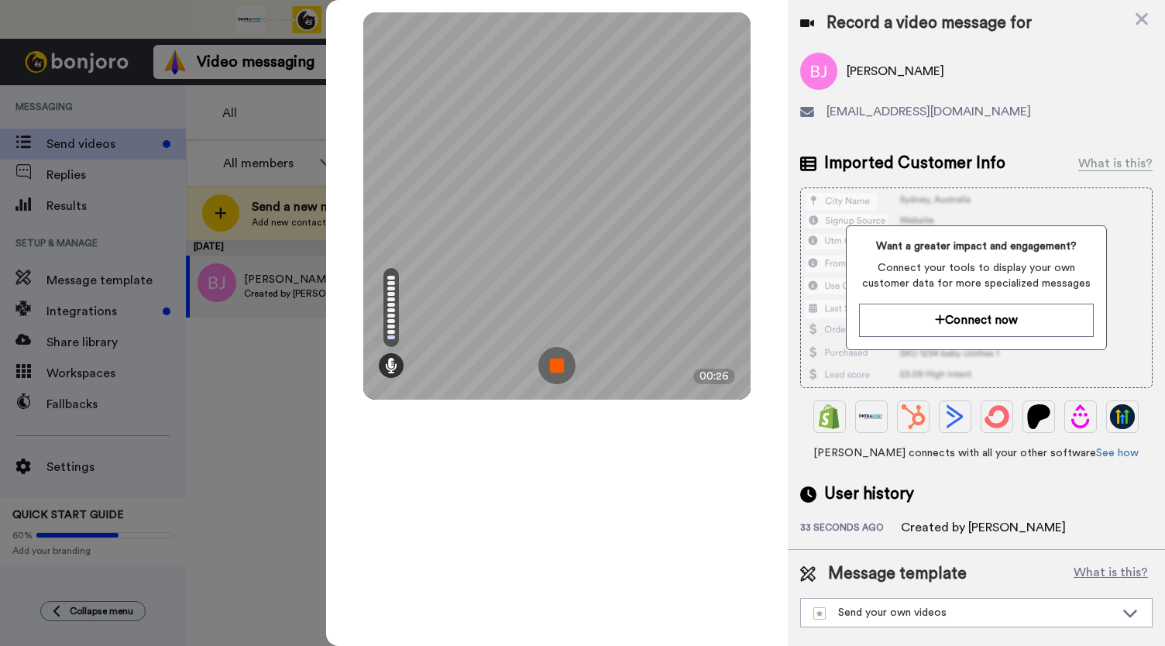
click at [558, 371] on img at bounding box center [556, 365] width 37 height 37
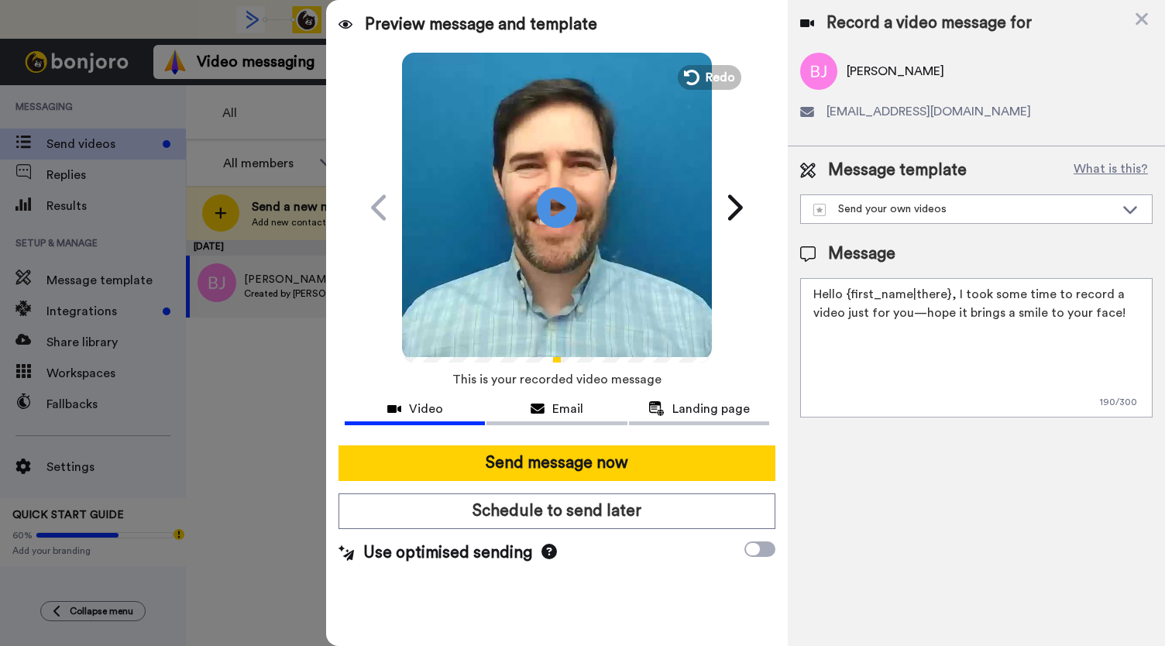
click at [559, 209] on icon "Play/Pause" at bounding box center [557, 207] width 41 height 74
click at [545, 401] on div "Email" at bounding box center [557, 409] width 140 height 19
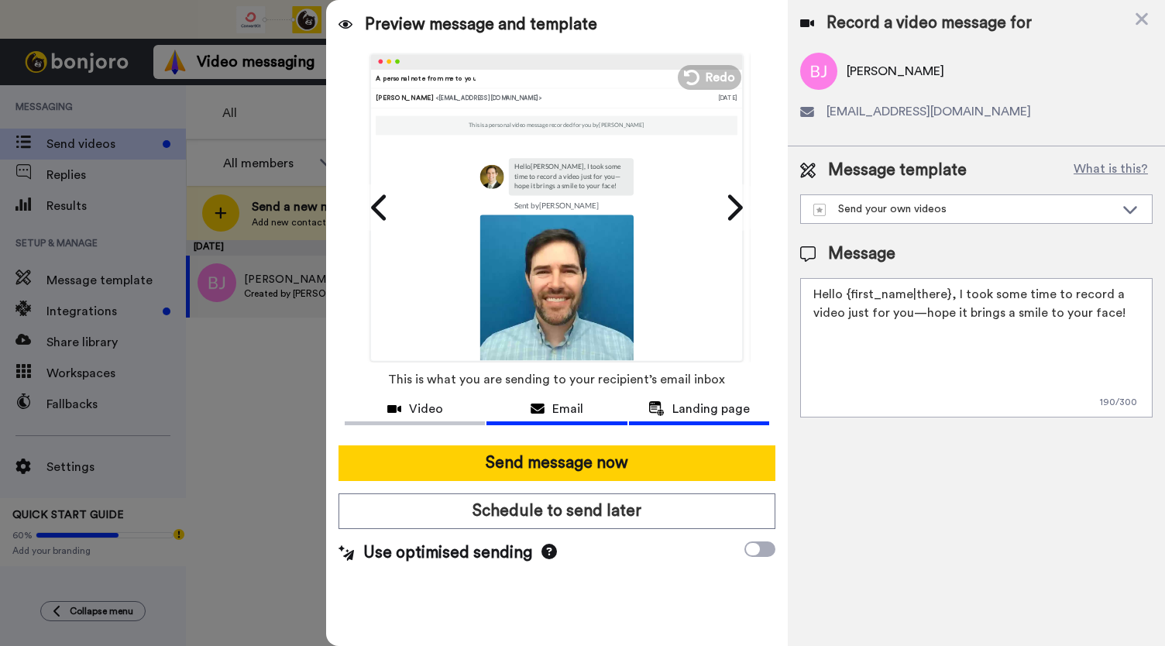
click at [705, 404] on span "Landing page" at bounding box center [710, 409] width 77 height 19
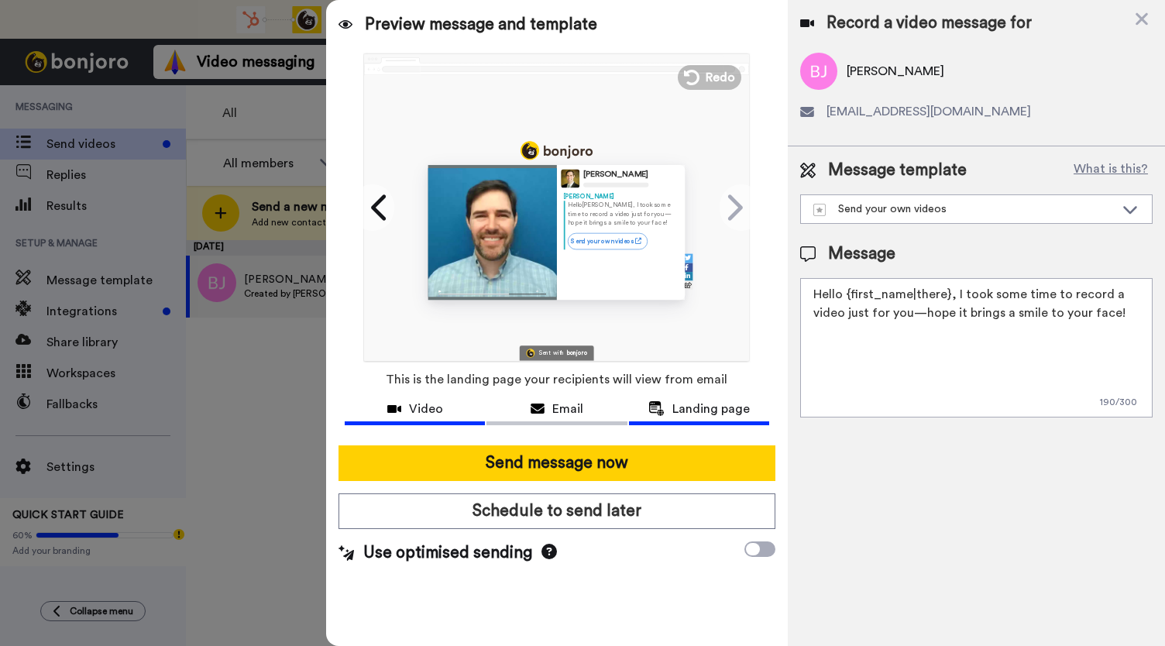
click at [429, 415] on span "Video" at bounding box center [426, 409] width 34 height 19
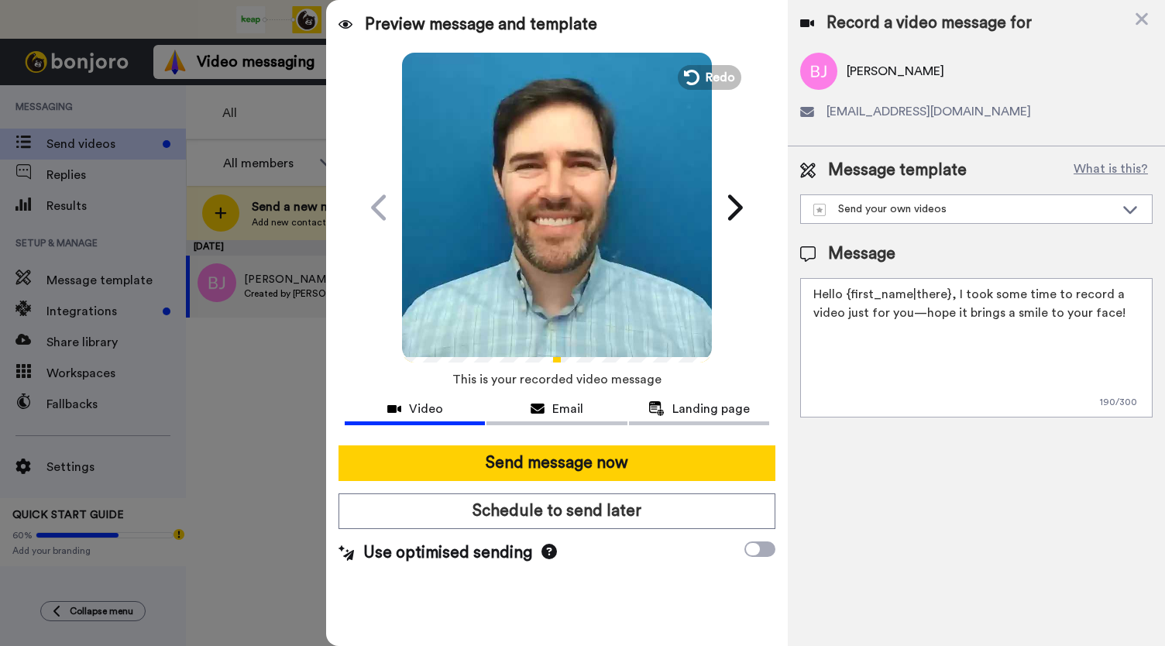
click at [562, 232] on icon "Play/Pause" at bounding box center [557, 207] width 41 height 74
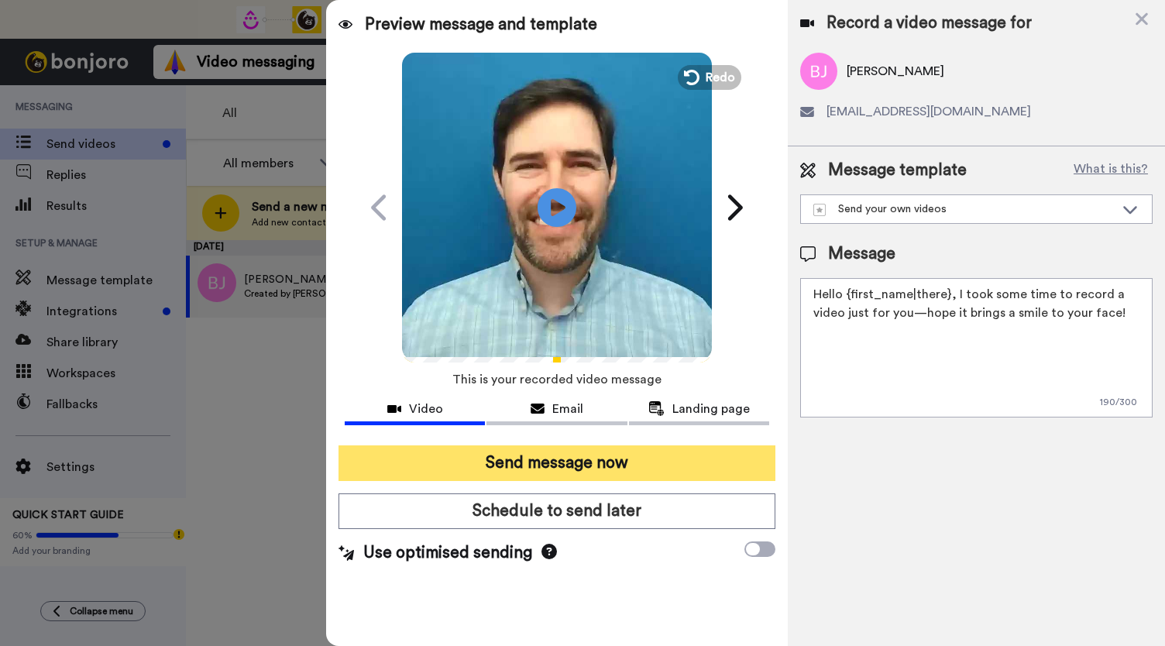
click at [516, 465] on button "Send message now" at bounding box center [557, 463] width 437 height 36
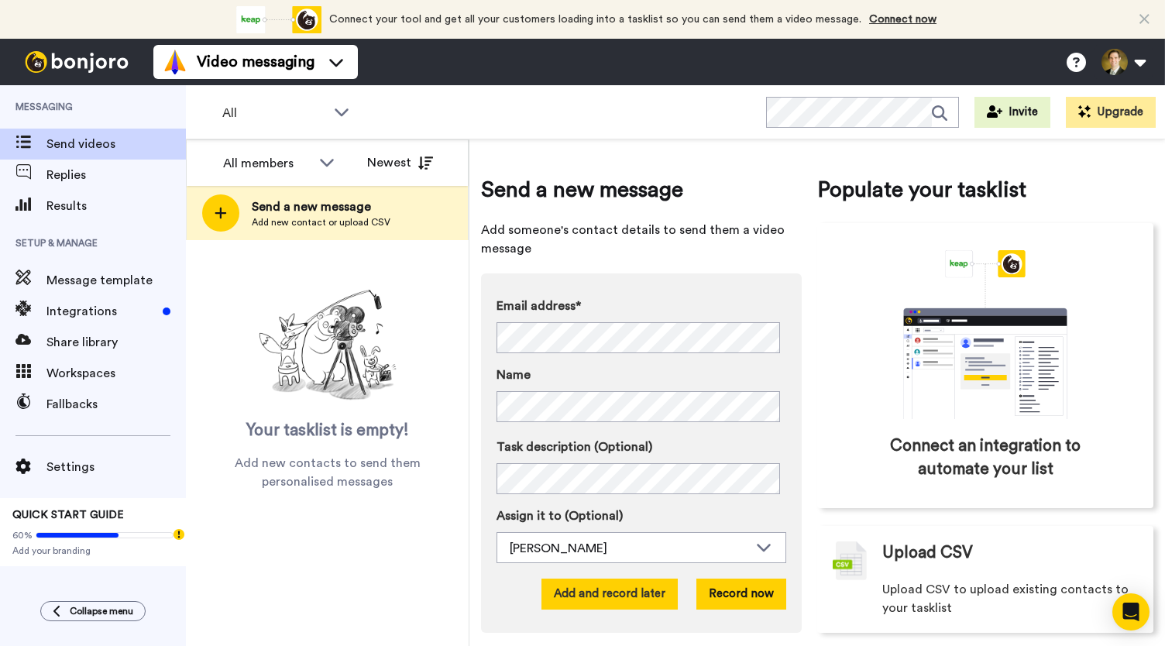
click at [636, 599] on button "Add and record later" at bounding box center [610, 594] width 136 height 31
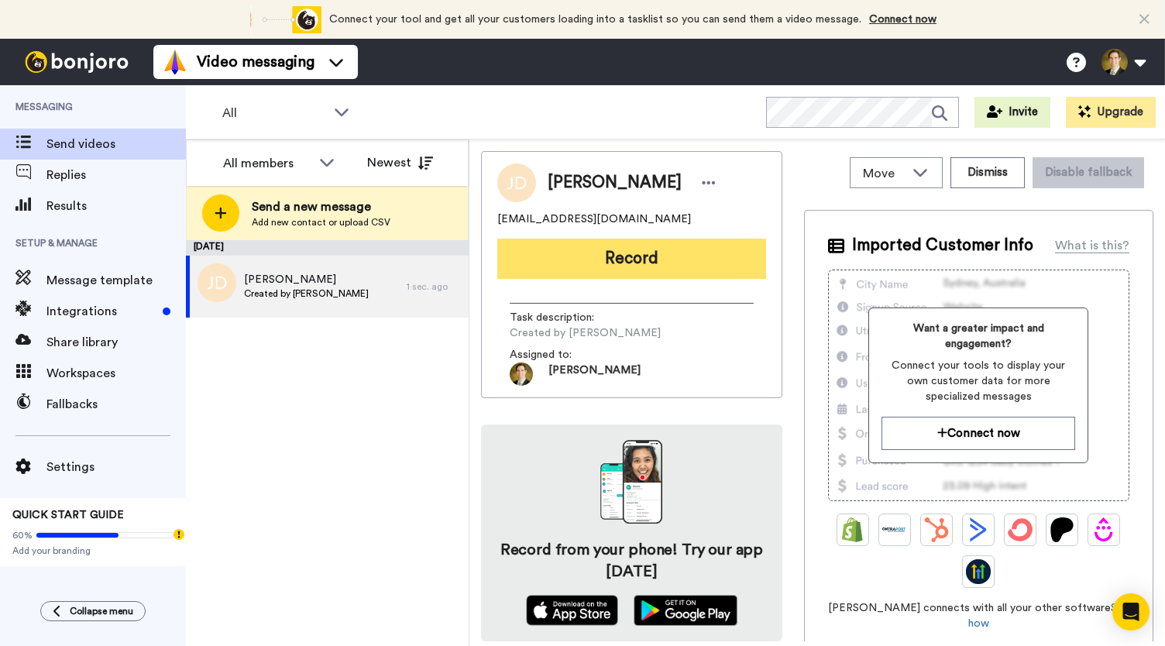
click at [624, 256] on button "Record" at bounding box center [631, 259] width 269 height 40
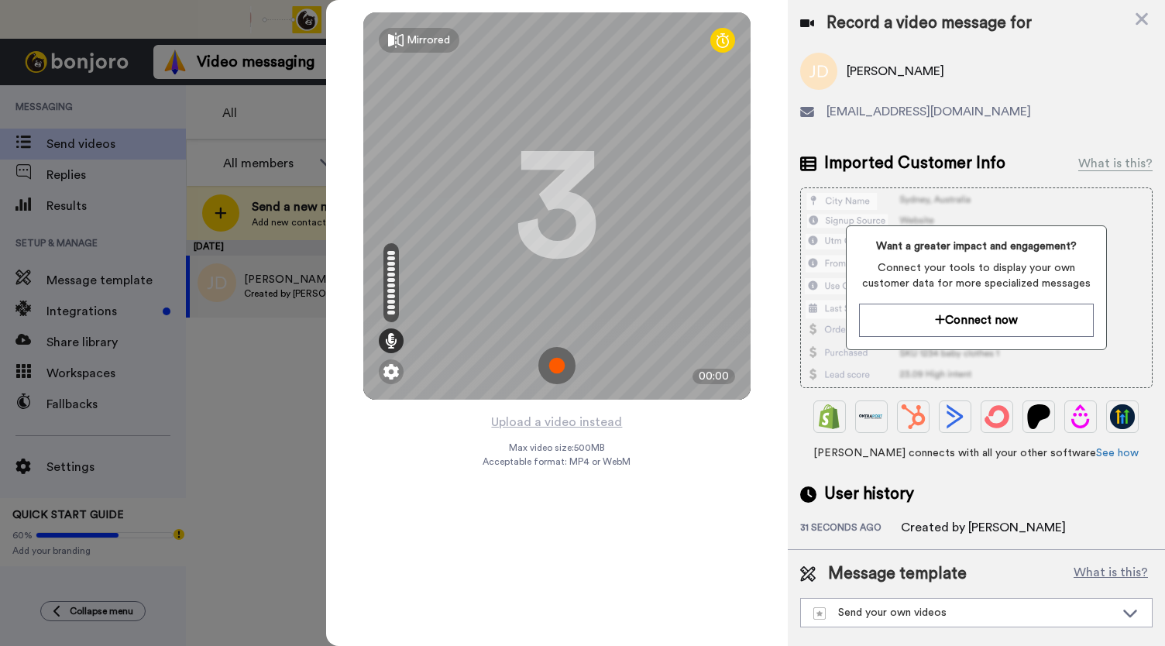
click at [559, 365] on img at bounding box center [556, 365] width 37 height 37
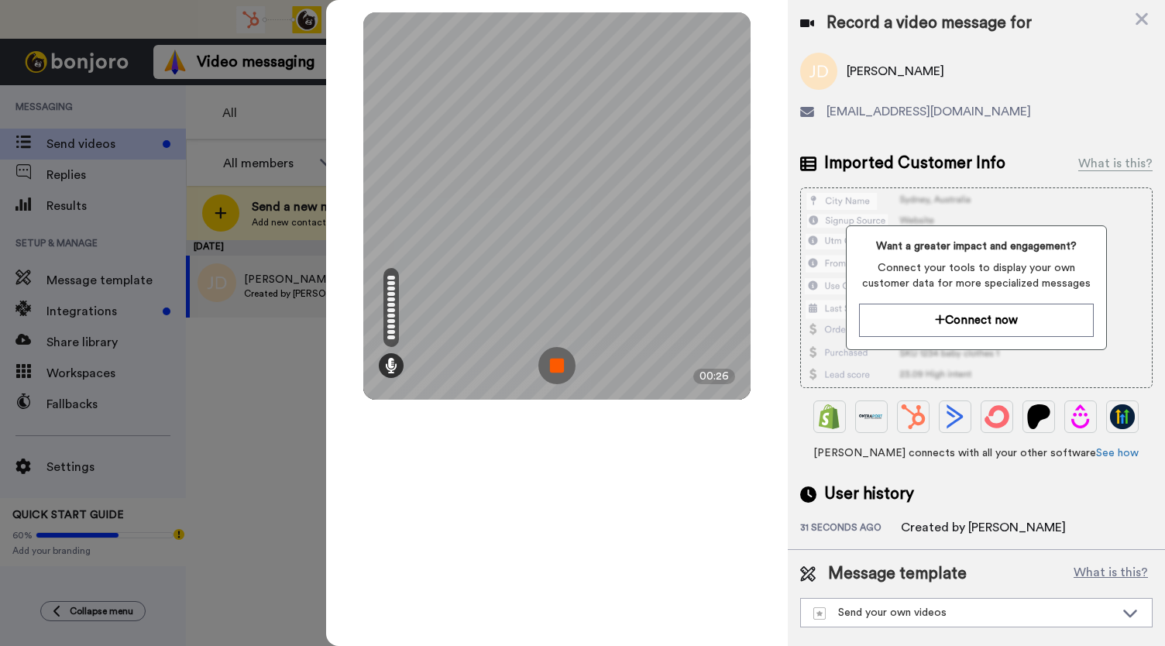
click at [558, 365] on img at bounding box center [556, 365] width 37 height 37
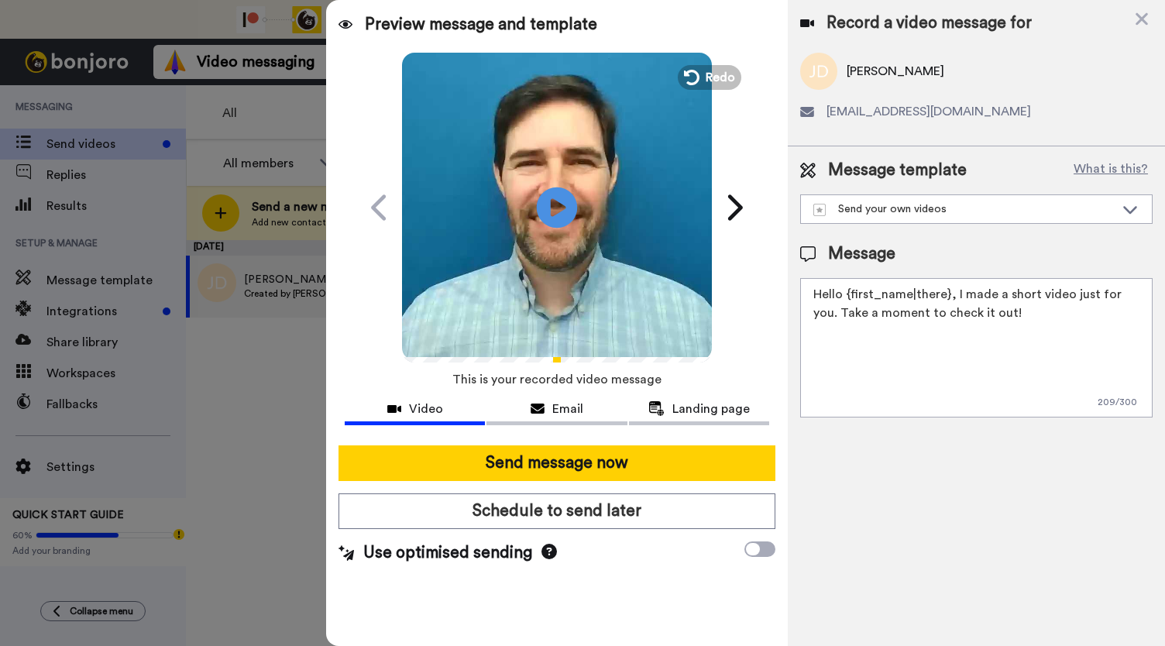
click at [566, 216] on icon at bounding box center [557, 207] width 41 height 41
click at [553, 408] on span "Email" at bounding box center [567, 409] width 31 height 19
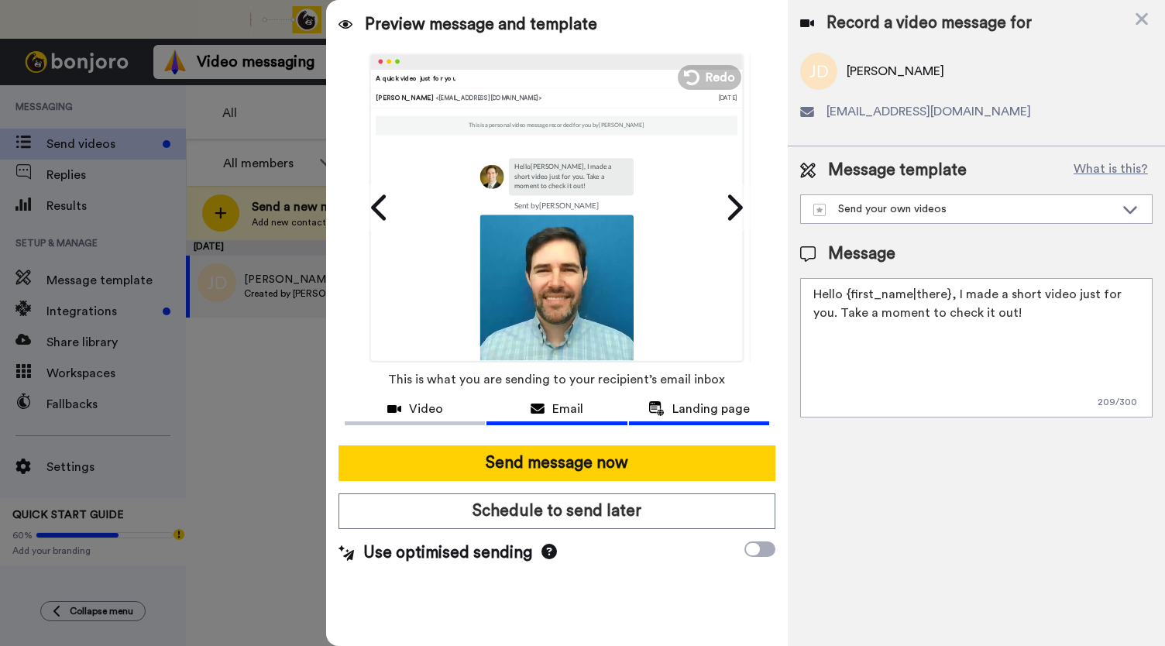
click at [689, 416] on span "Landing page" at bounding box center [710, 409] width 77 height 19
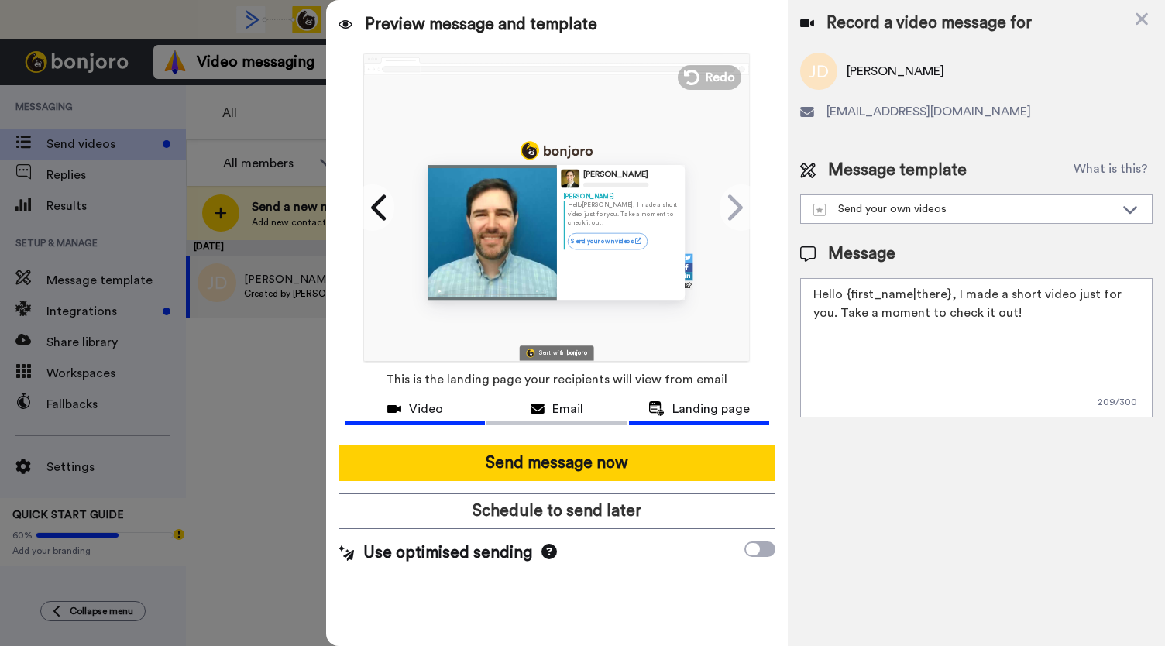
click at [406, 401] on div "Video" at bounding box center [415, 409] width 140 height 19
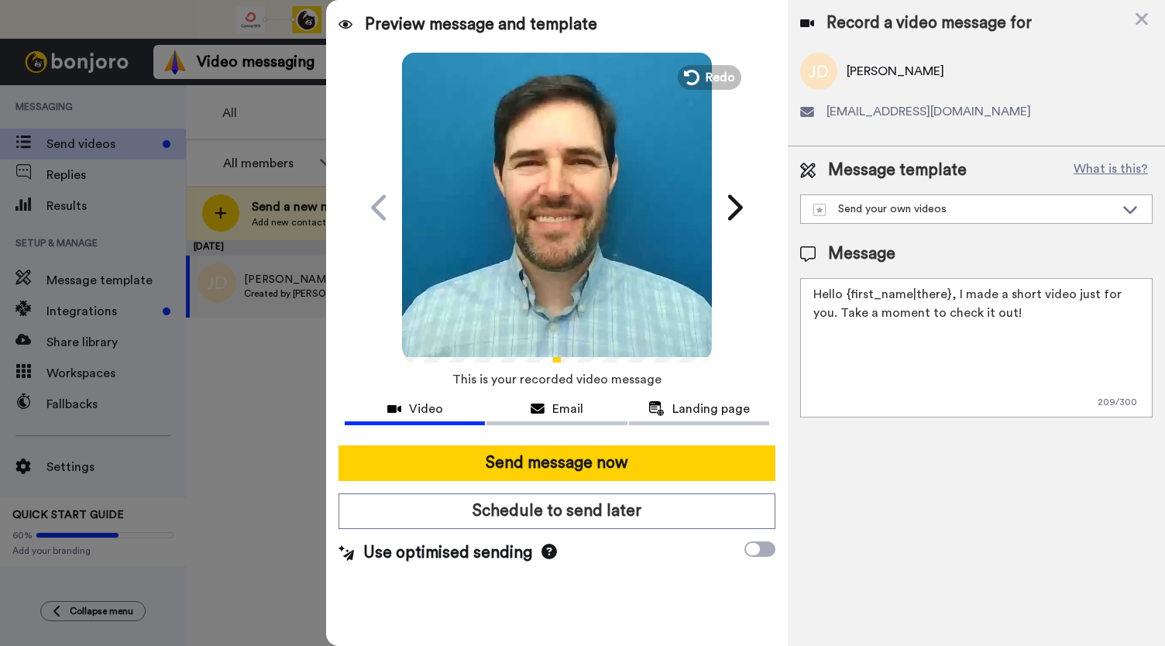
click at [590, 191] on video at bounding box center [557, 205] width 310 height 310
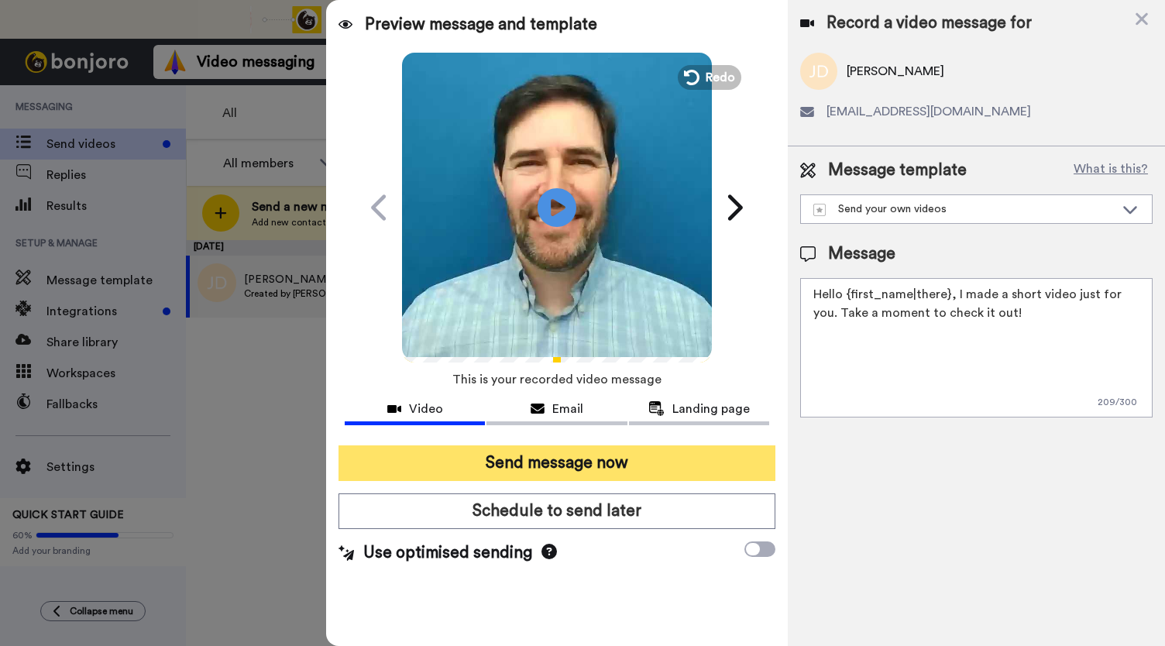
click at [581, 472] on button "Send message now" at bounding box center [557, 463] width 437 height 36
